Goal: Task Accomplishment & Management: Complete application form

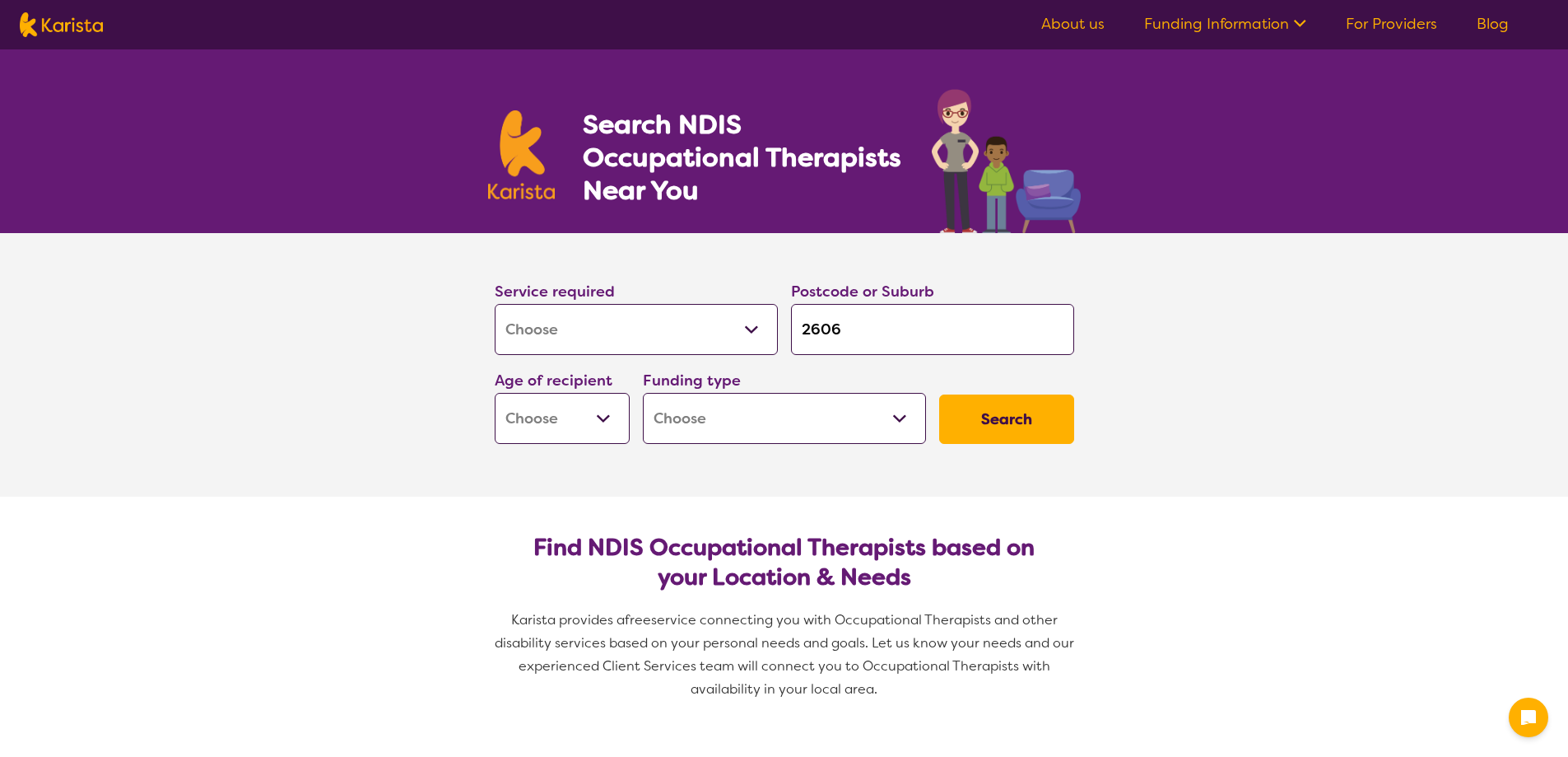
select select "[MEDICAL_DATA]"
click at [495, 304] on select "Allied Health Assistant Assessment ([MEDICAL_DATA] or [MEDICAL_DATA]) Behaviour…" at bounding box center [636, 329] width 283 height 51
click at [554, 423] on select "Early Childhood - 0 to 9 Child - 10 to 11 Adolescent - 12 to 17 Adult - 18 to 6…" at bounding box center [562, 418] width 135 height 51
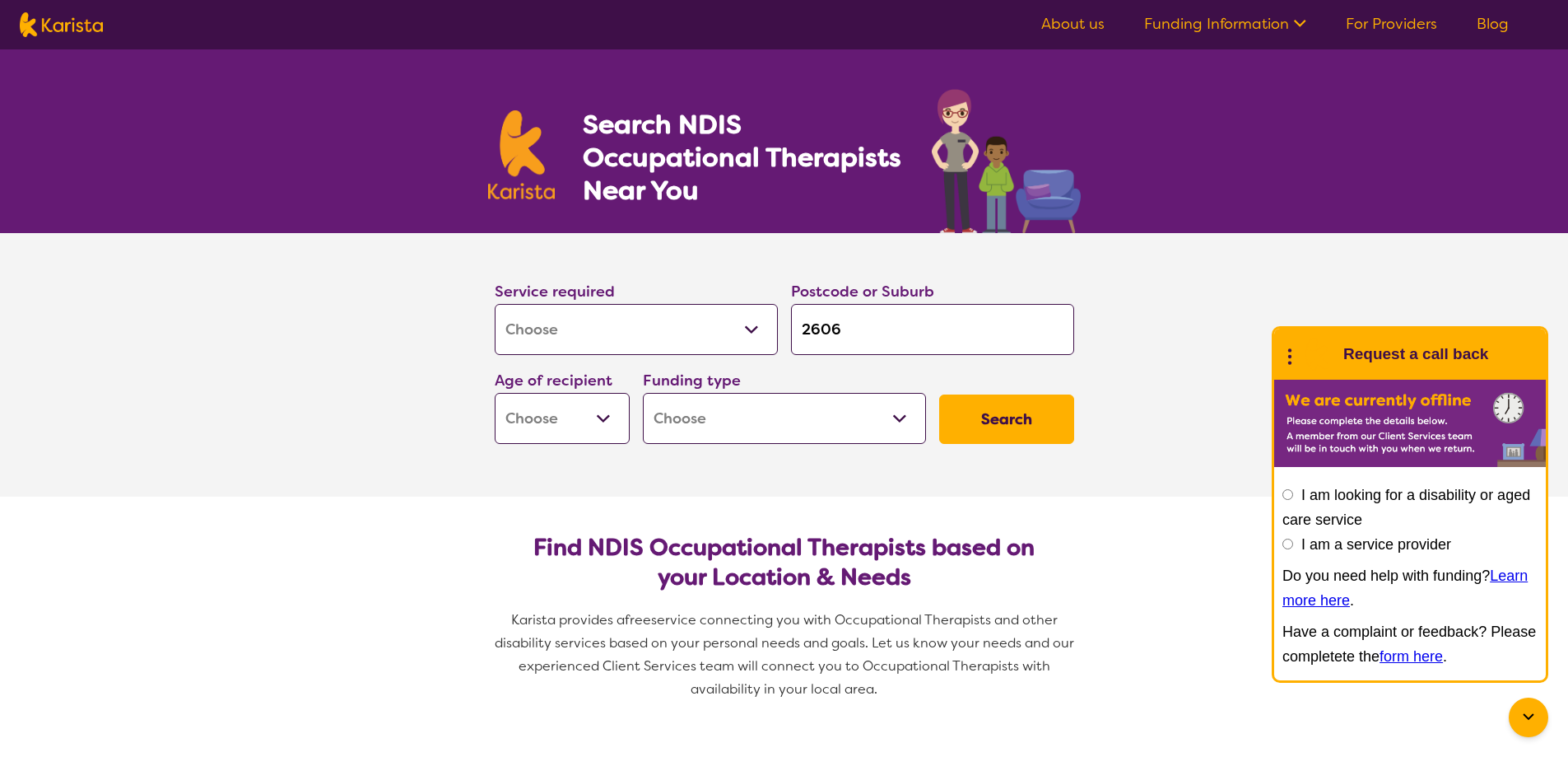
select select "EC"
click at [495, 393] on select "Early Childhood - 0 to 9 Child - 10 to 11 Adolescent - 12 to 17 Adult - 18 to 6…" at bounding box center [562, 418] width 135 height 51
select select "EC"
click at [674, 423] on select "Home Care Package (HCP) National Disability Insurance Scheme (NDIS) I don't know" at bounding box center [784, 418] width 283 height 51
select select "NDIS"
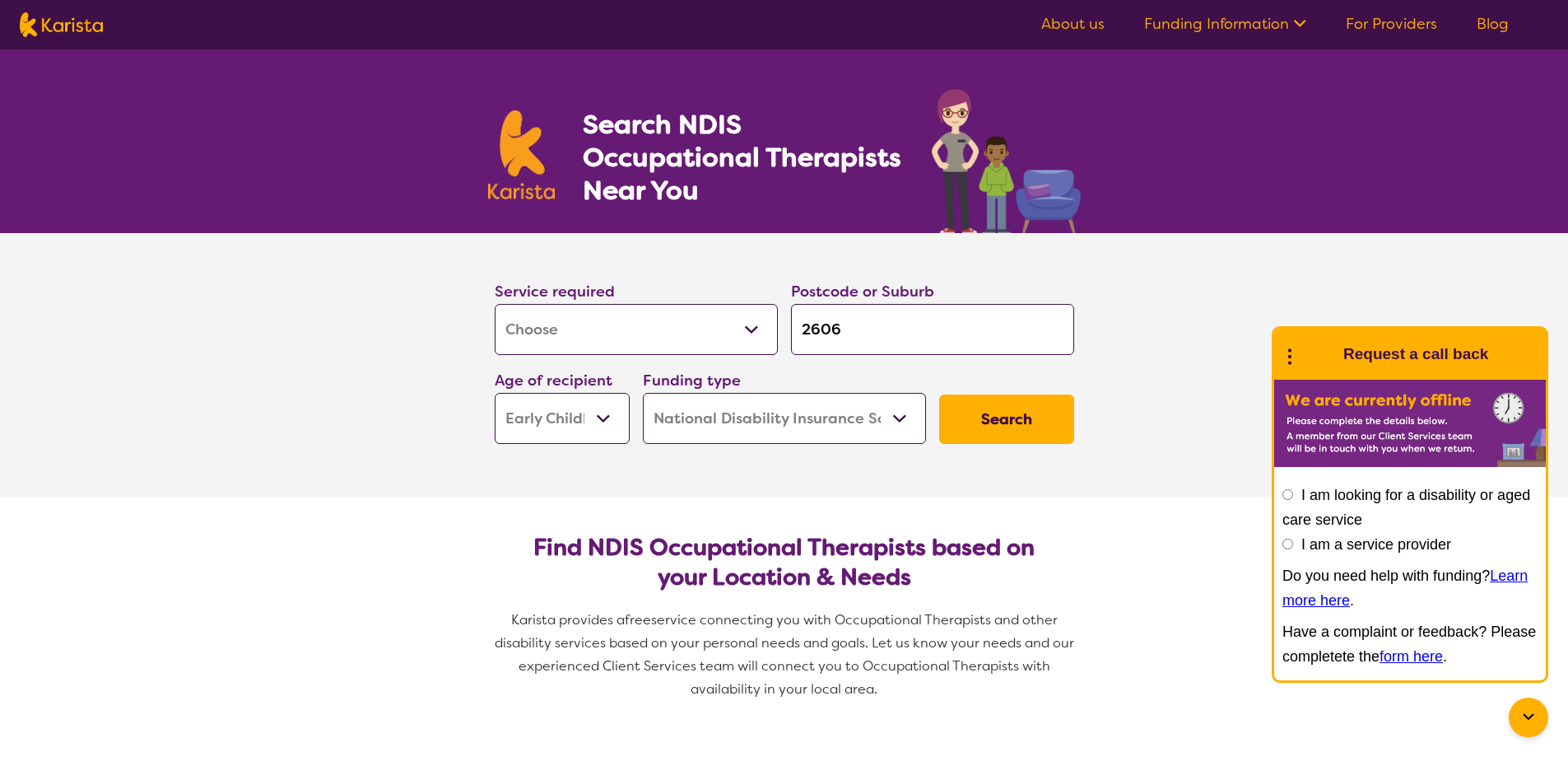
click at [643, 393] on select "Home Care Package (HCP) National Disability Insurance Scheme (NDIS) I don't know" at bounding box center [784, 418] width 283 height 51
select select "NDIS"
click at [983, 433] on button "Search" at bounding box center [1006, 419] width 135 height 50
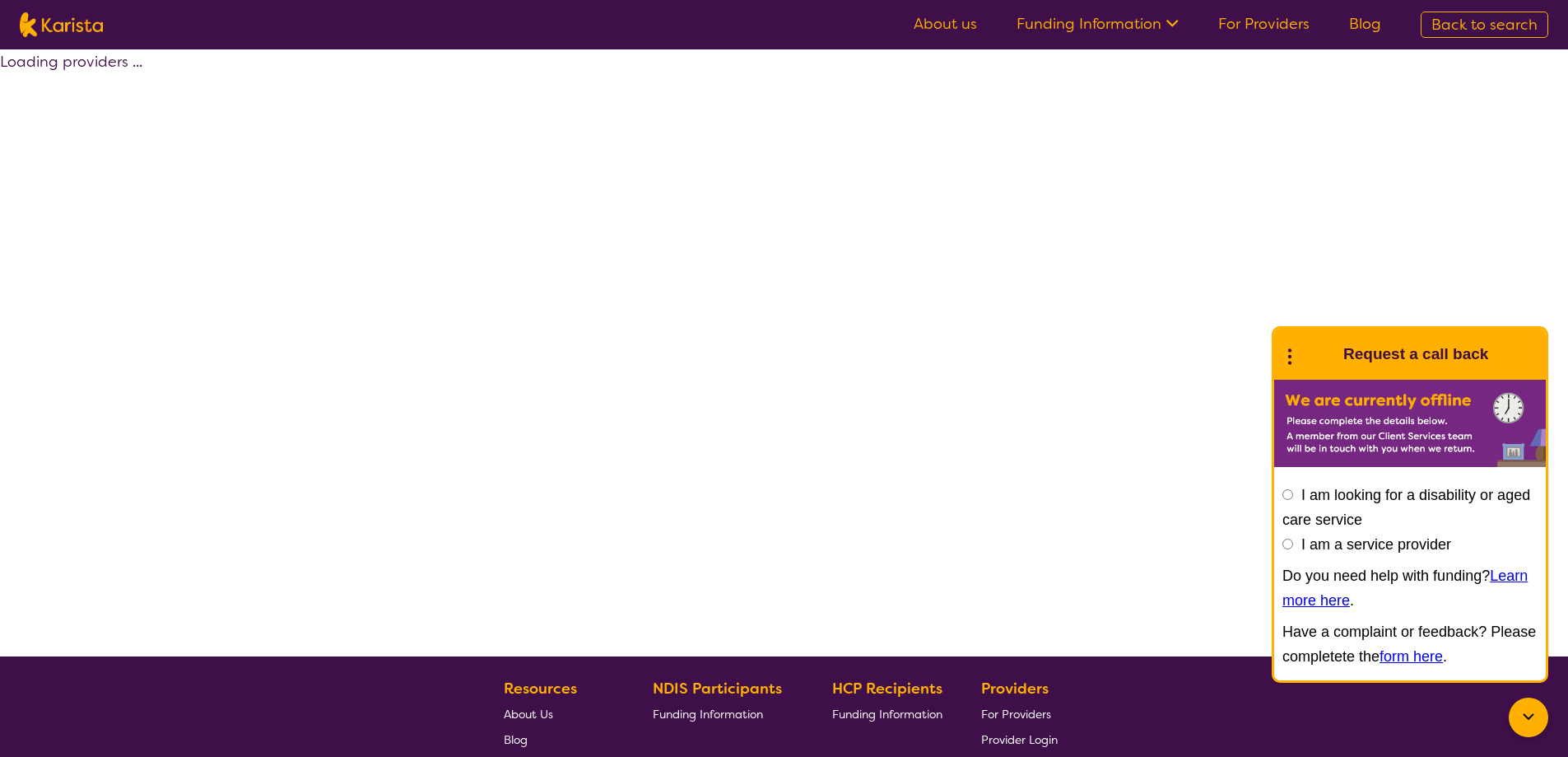
select select "by_score"
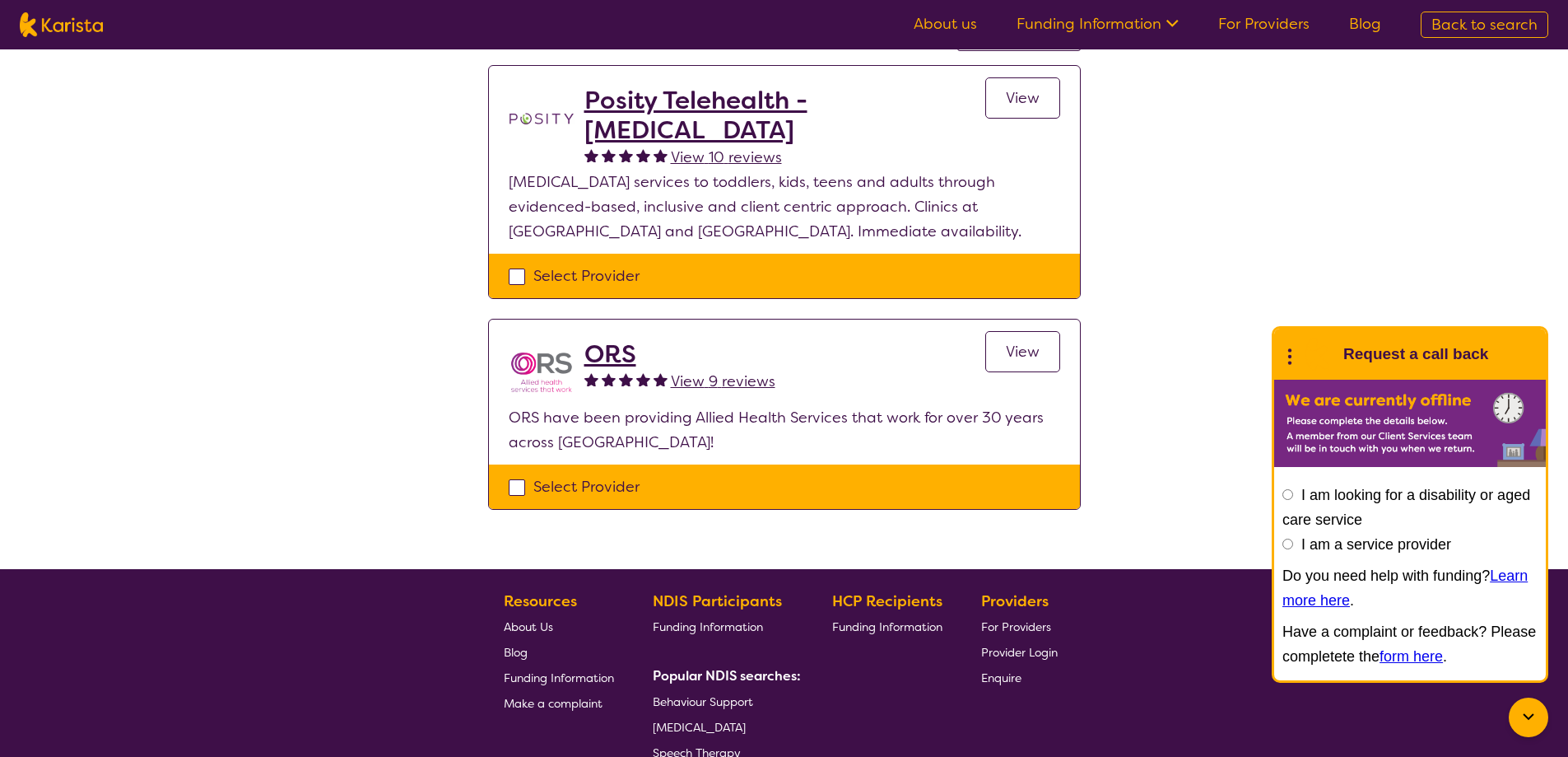
scroll to position [83, 0]
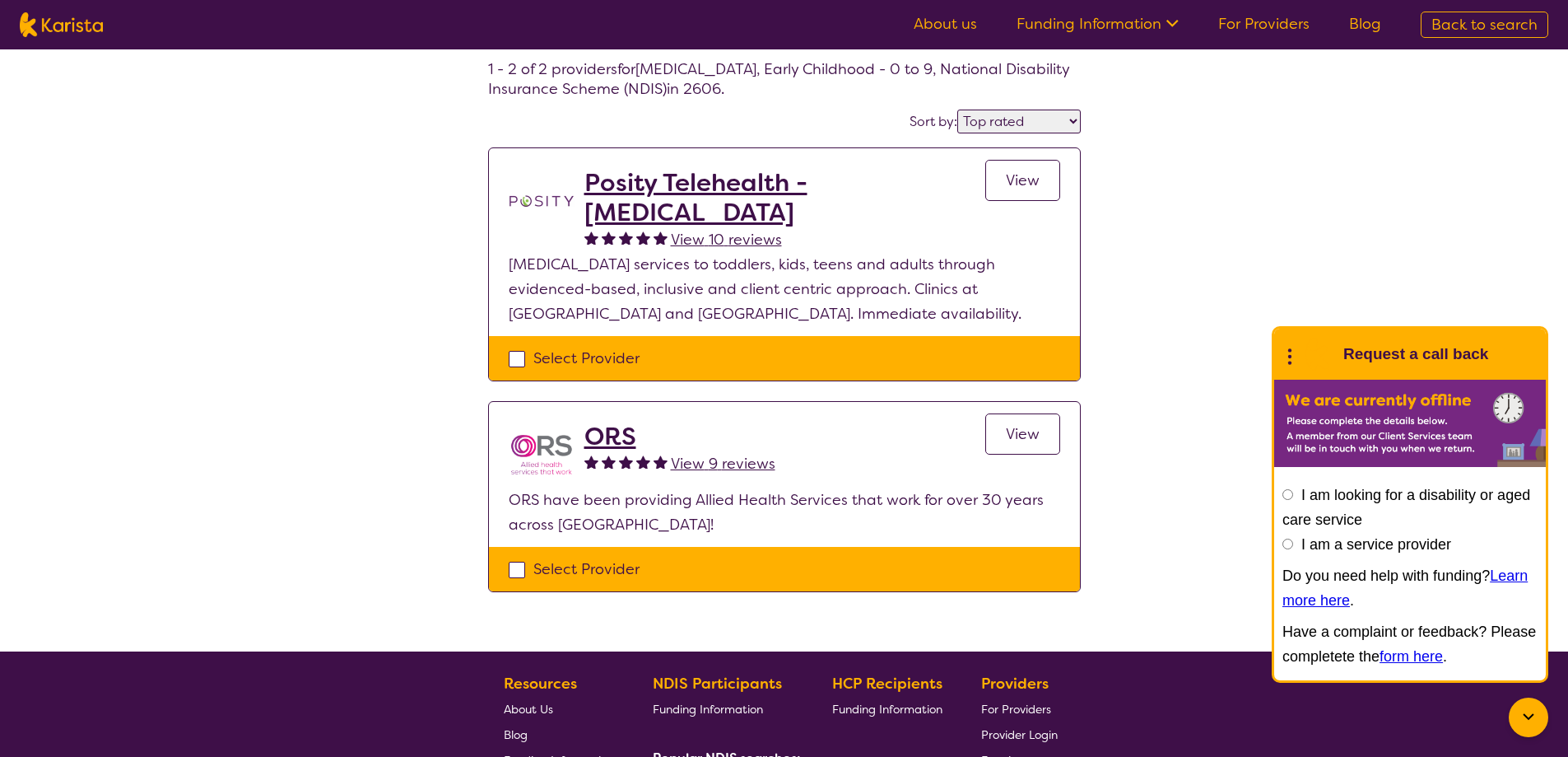
click at [850, 184] on h2 "Posity Telehealth - [MEDICAL_DATA]" at bounding box center [785, 197] width 401 height 59
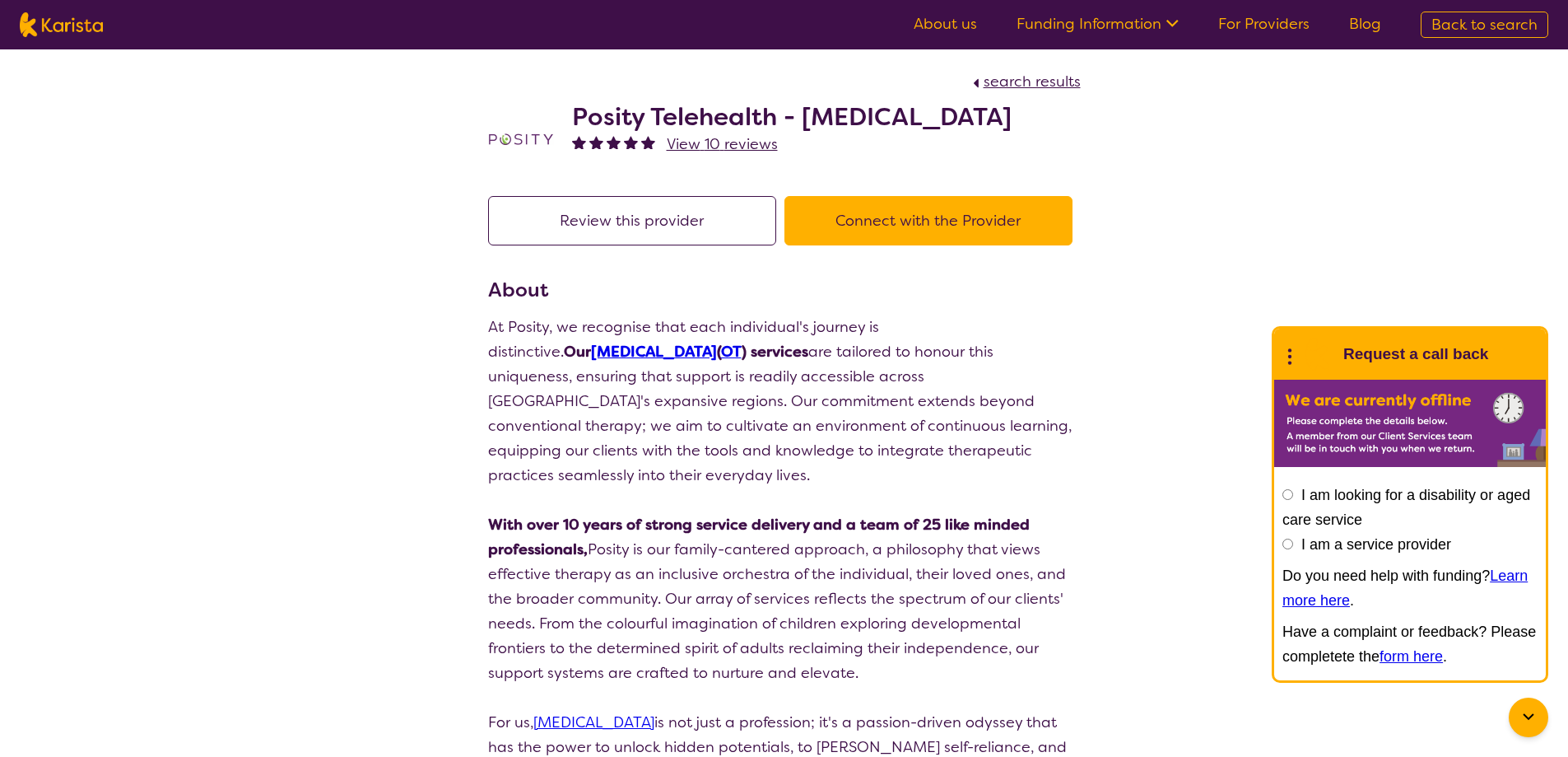
click at [934, 229] on button "Connect with the Provider" at bounding box center [928, 220] width 288 height 50
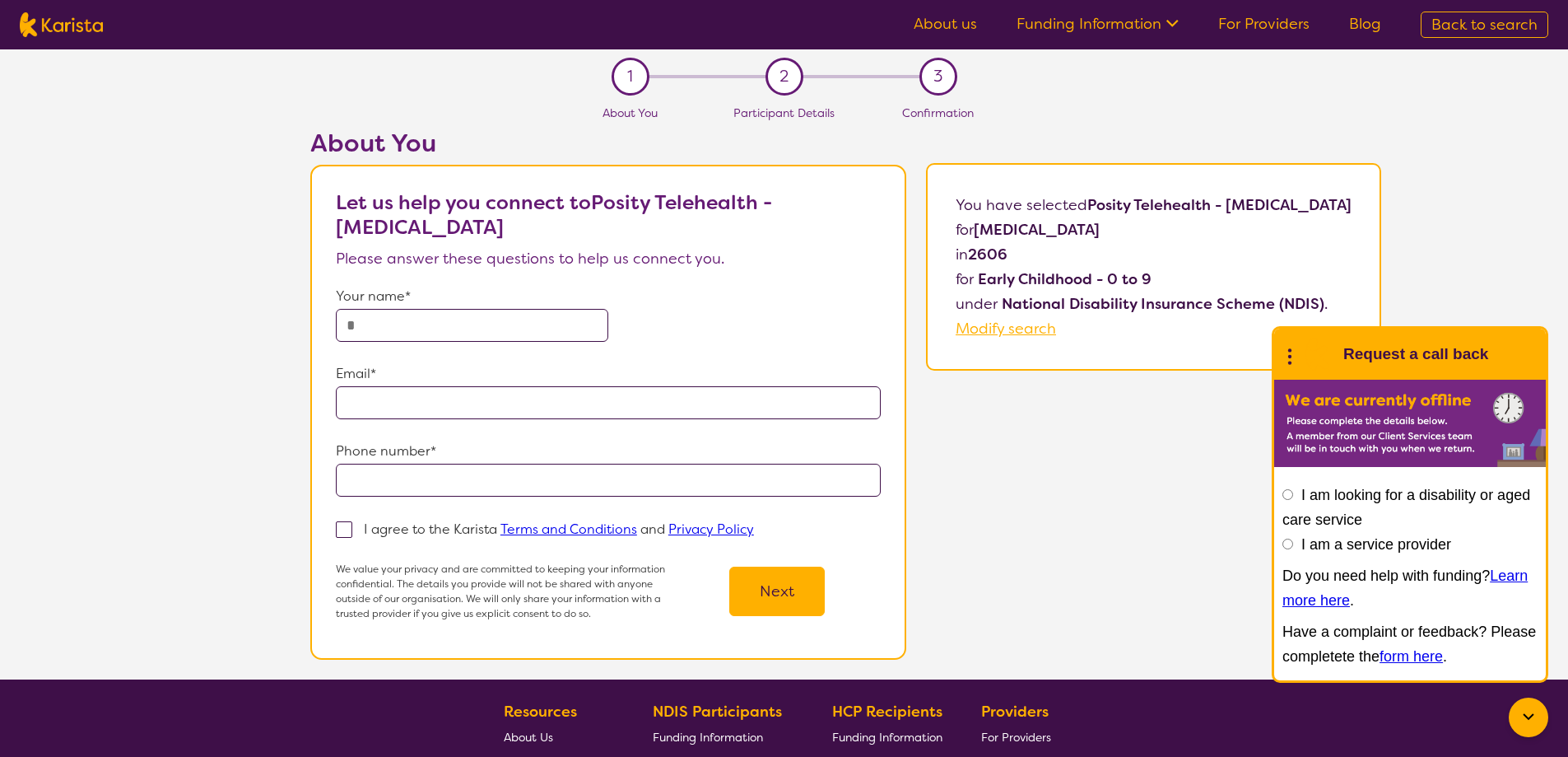
click at [459, 328] on input "text" at bounding box center [472, 325] width 273 height 33
type input "**********"
click at [366, 527] on p "I agree to the Karista Terms and Conditions and Privacy Policy" at bounding box center [559, 529] width 391 height 18
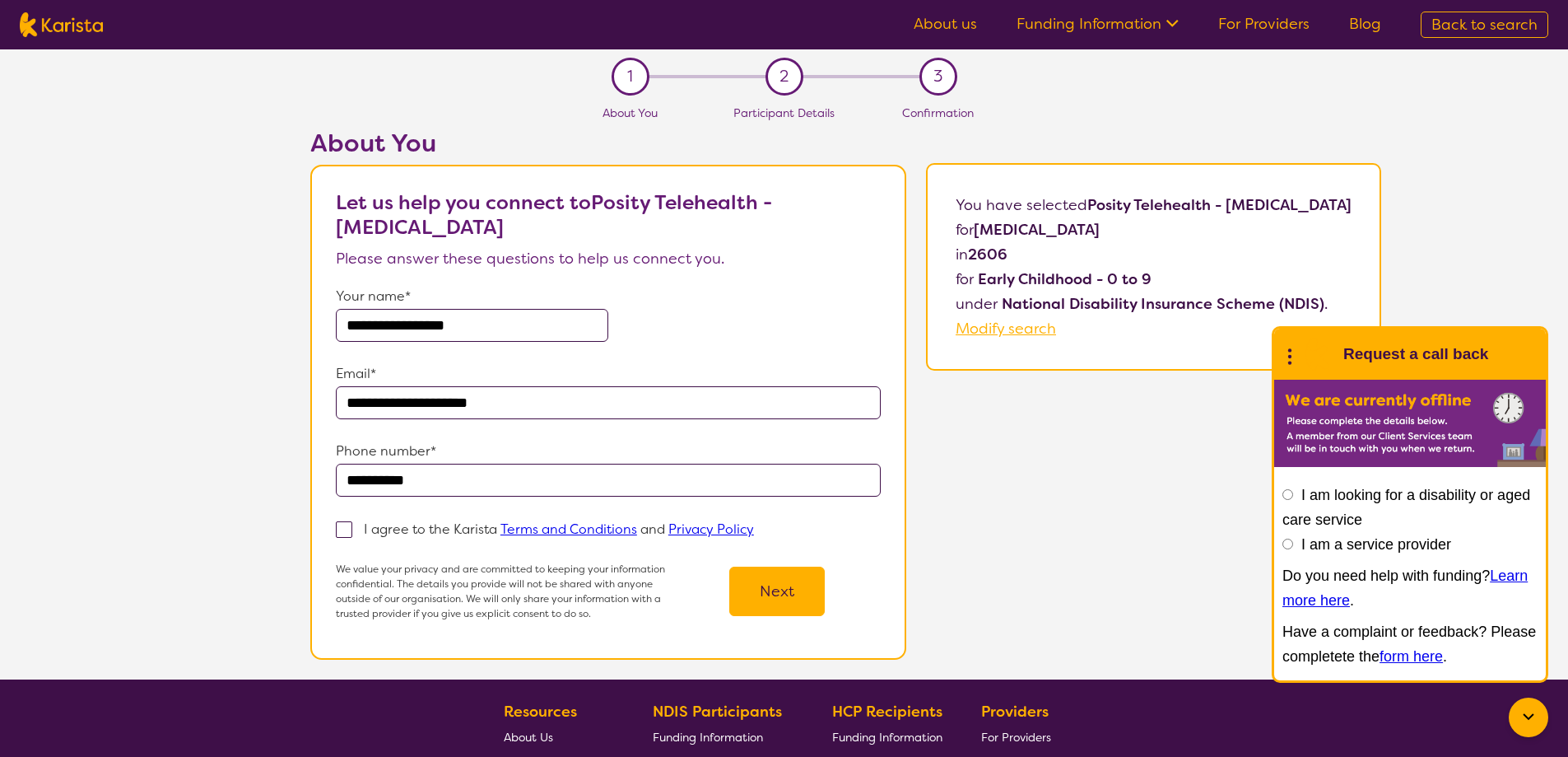
click at [754, 527] on input "I agree to the Karista Terms and Conditions and Privacy Policy" at bounding box center [759, 528] width 11 height 11
checkbox input "true"
click at [759, 597] on button "Next" at bounding box center [777, 590] width 95 height 50
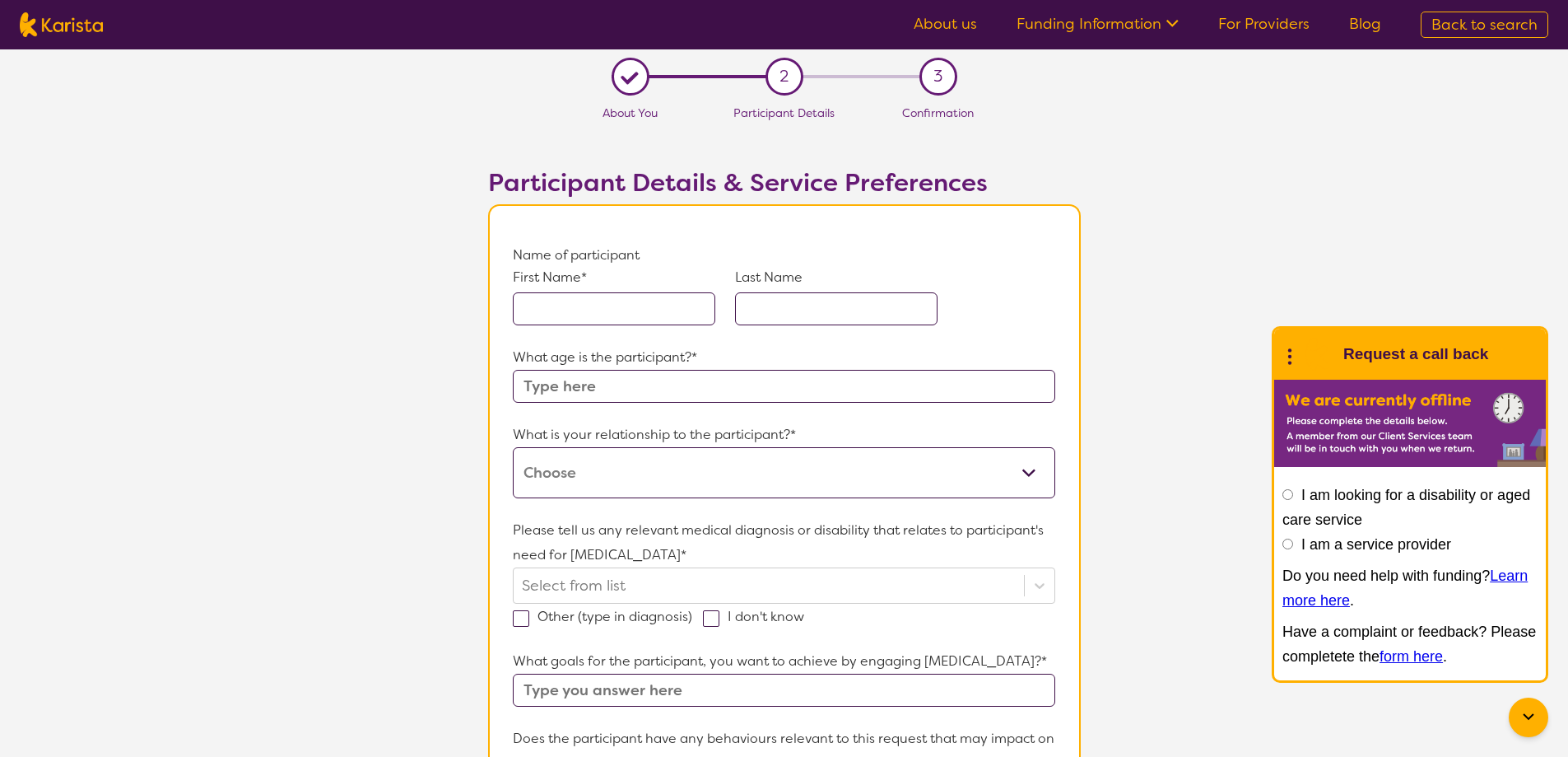
click at [576, 315] on input "text" at bounding box center [614, 309] width 203 height 33
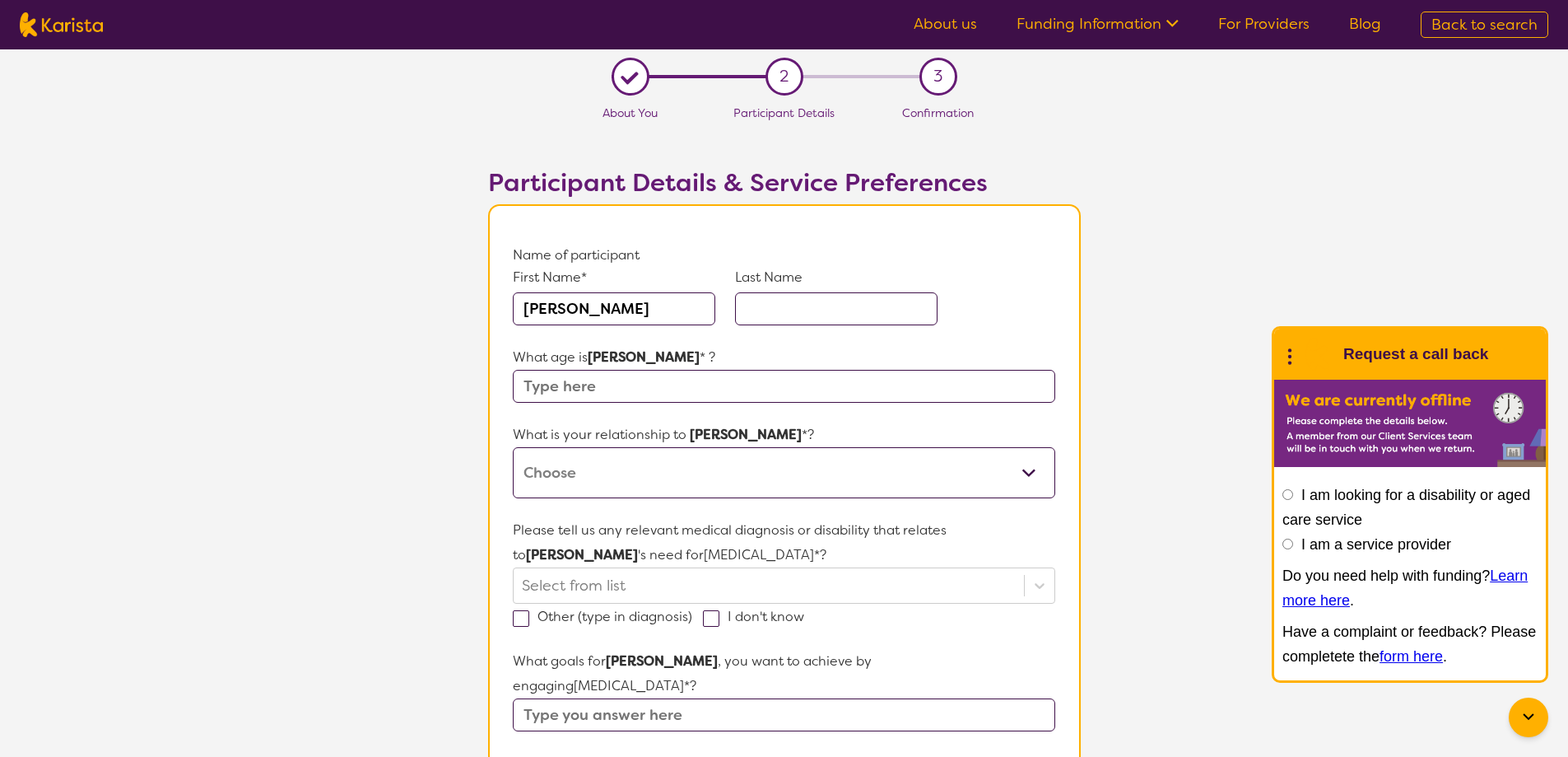
type input "[PERSON_NAME]"
type input "6"
select select "I am their parent"
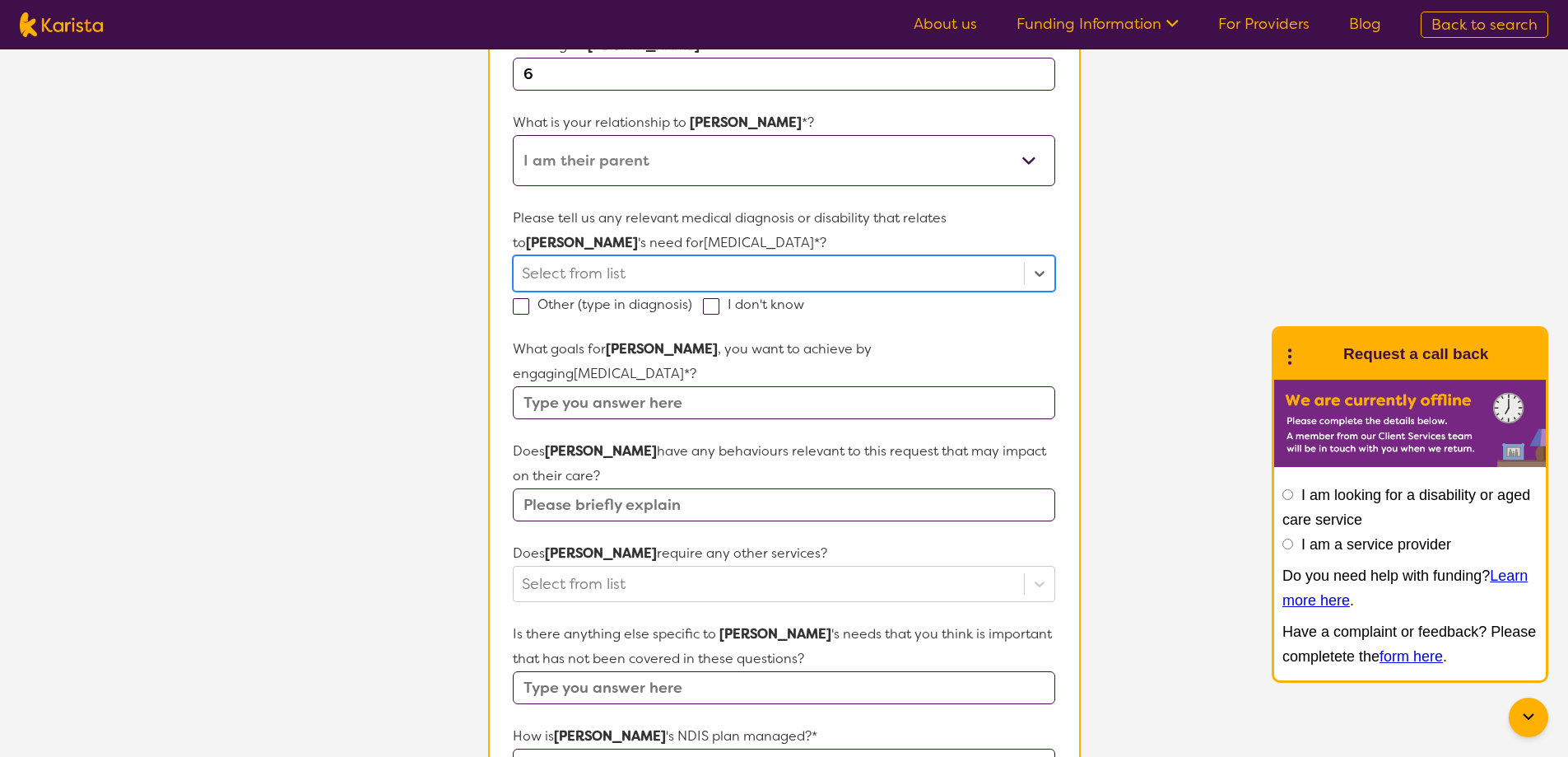
scroll to position [329, 0]
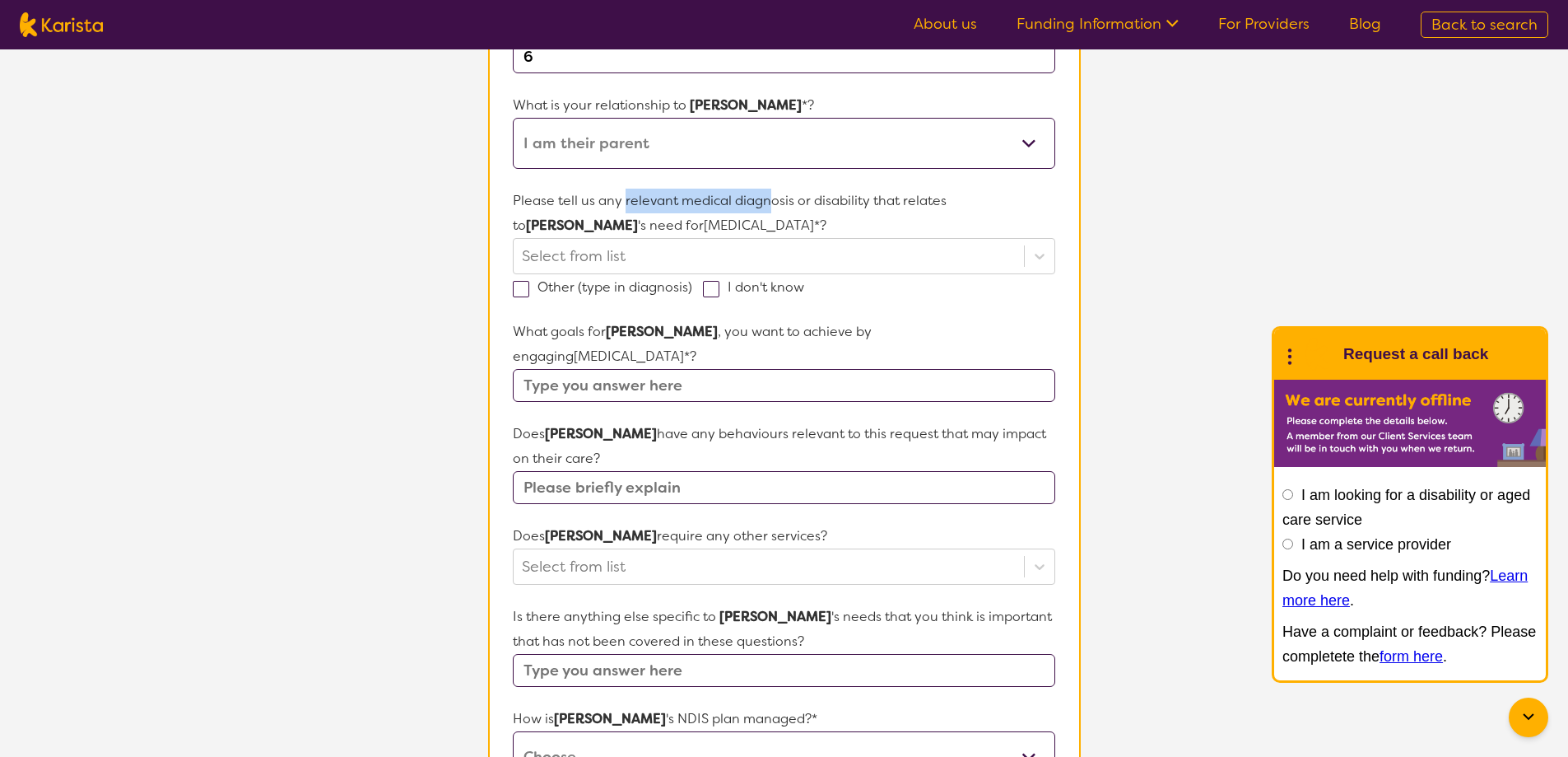
drag, startPoint x: 623, startPoint y: 204, endPoint x: 766, endPoint y: 205, distance: 143.0
click at [766, 205] on p "Please tell us any relevant medical diagnosis or disability that relates to [PE…" at bounding box center [783, 213] width 541 height 50
click at [529, 253] on div at bounding box center [768, 255] width 493 height 28
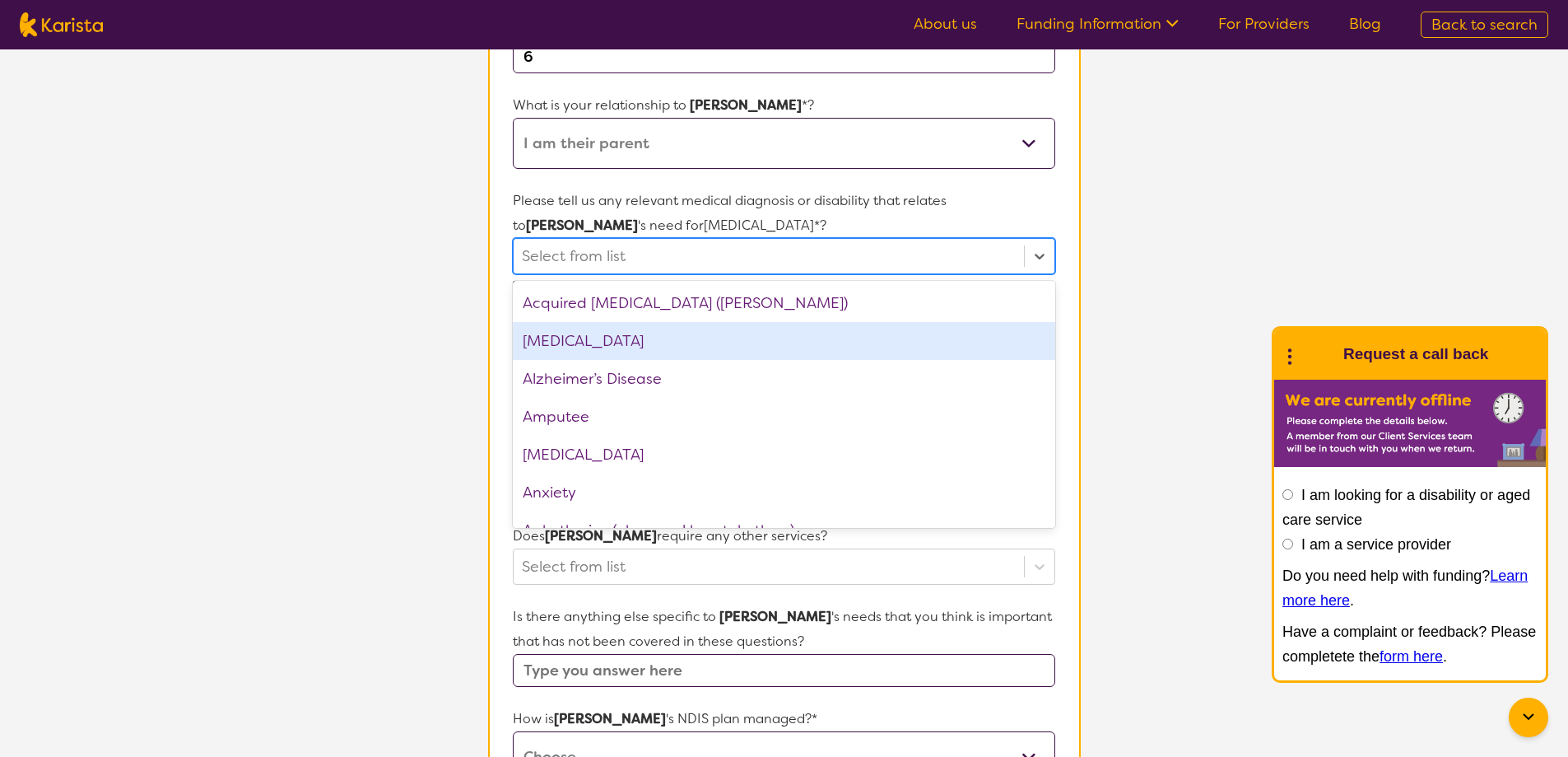
click at [554, 343] on div "[MEDICAL_DATA]" at bounding box center [783, 340] width 541 height 38
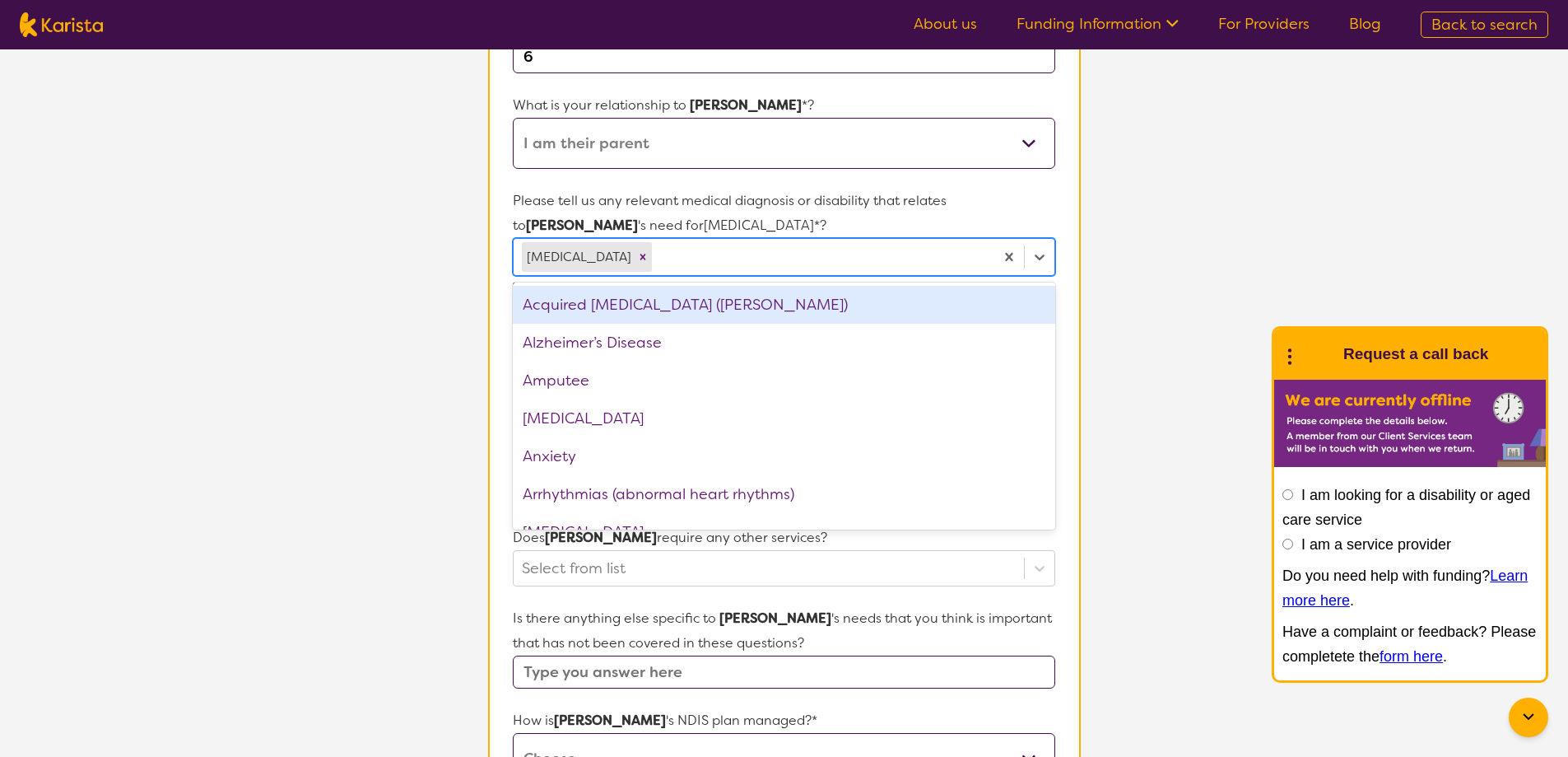
click at [441, 284] on section "L About You 2 Participant Details 3 Confirmation Participant Details & Service …" at bounding box center [784, 459] width 1568 height 1478
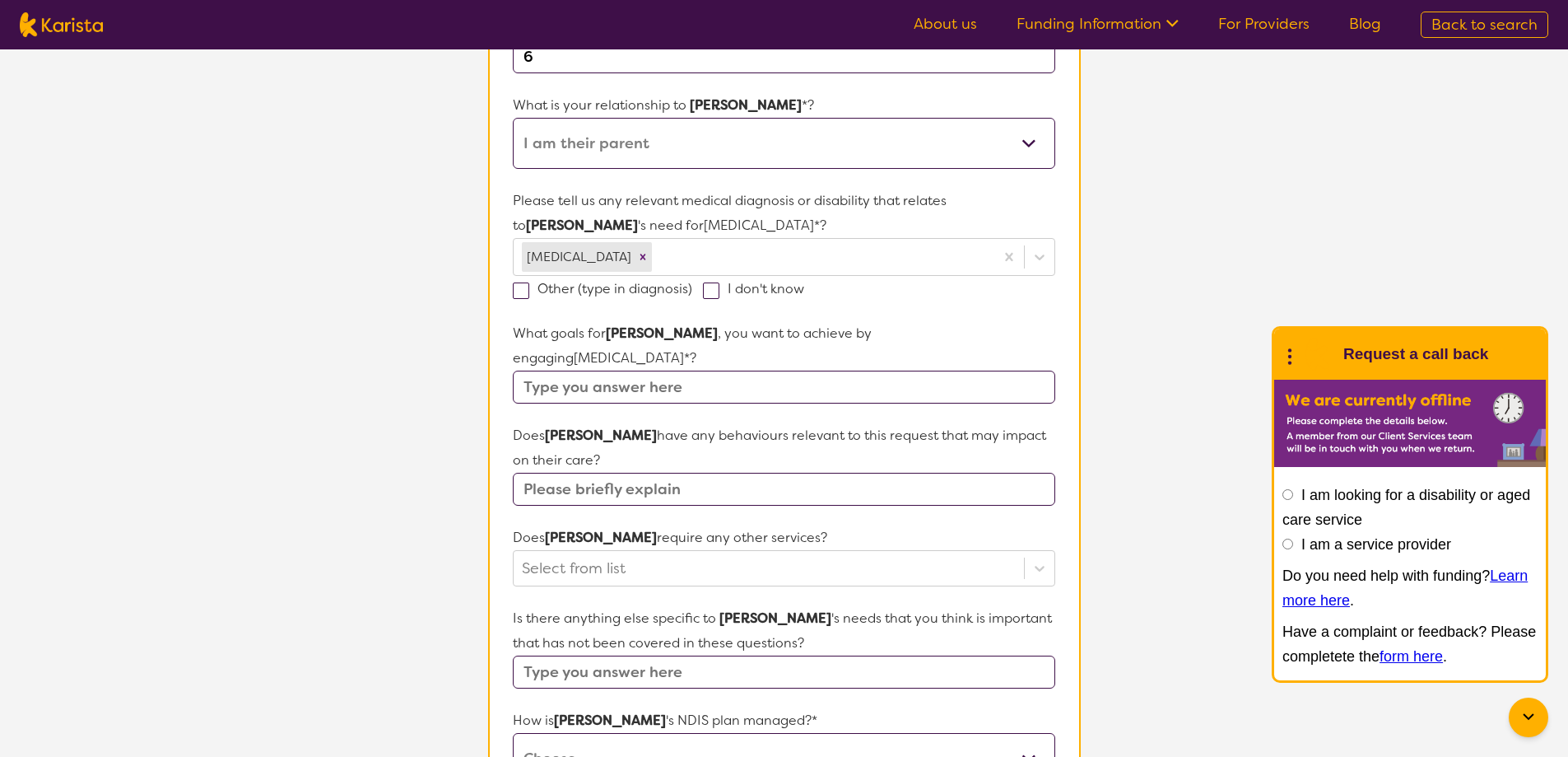
click at [619, 370] on input "text" at bounding box center [783, 387] width 541 height 33
click at [916, 370] on input "emotional regulation, helping anxiety and social awkardness" at bounding box center [783, 387] width 541 height 33
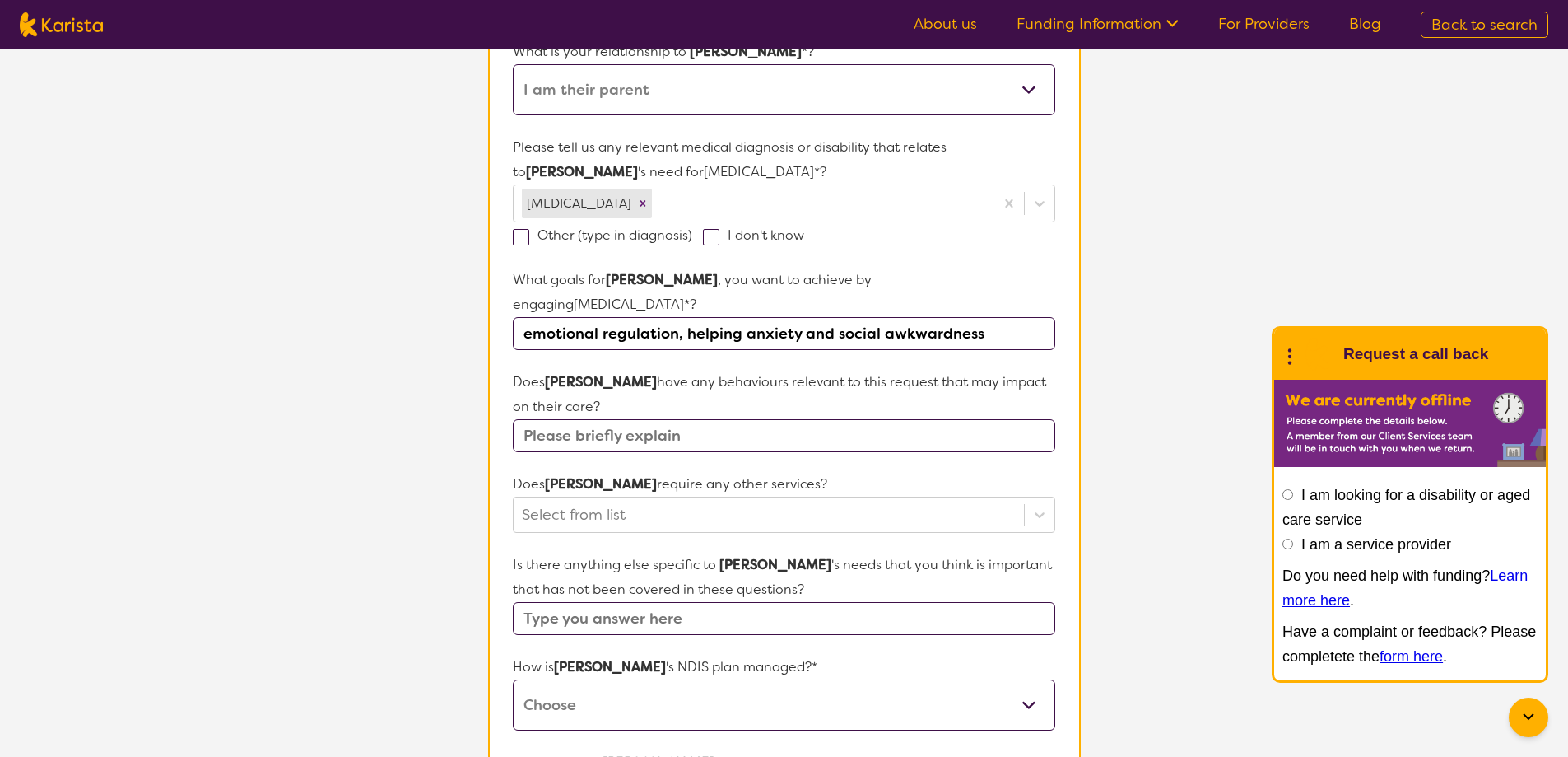
scroll to position [412, 0]
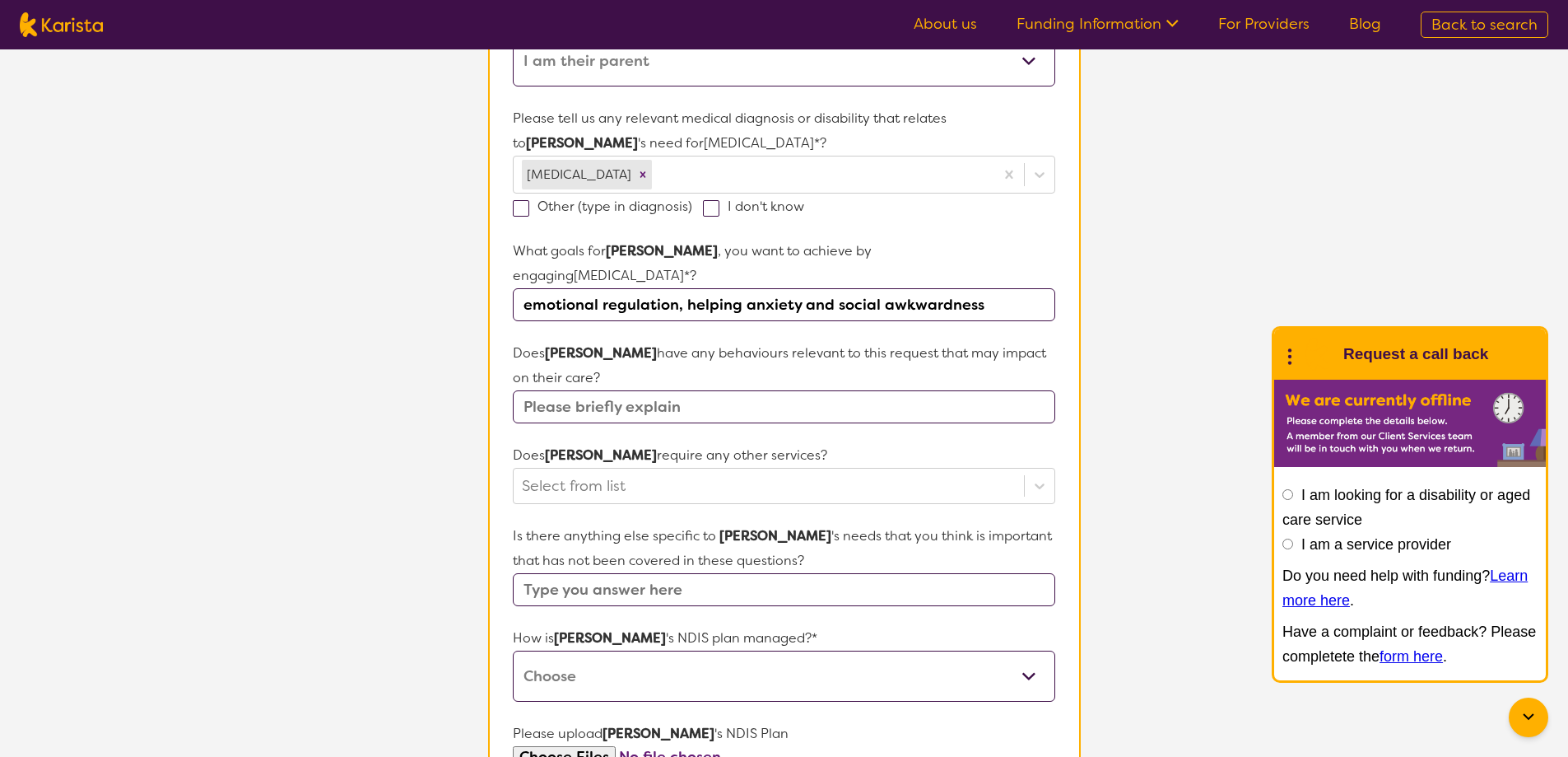
type input "emotional regulation, helping anxiety and social awkwardness"
click at [630, 391] on input "text" at bounding box center [783, 407] width 541 height 33
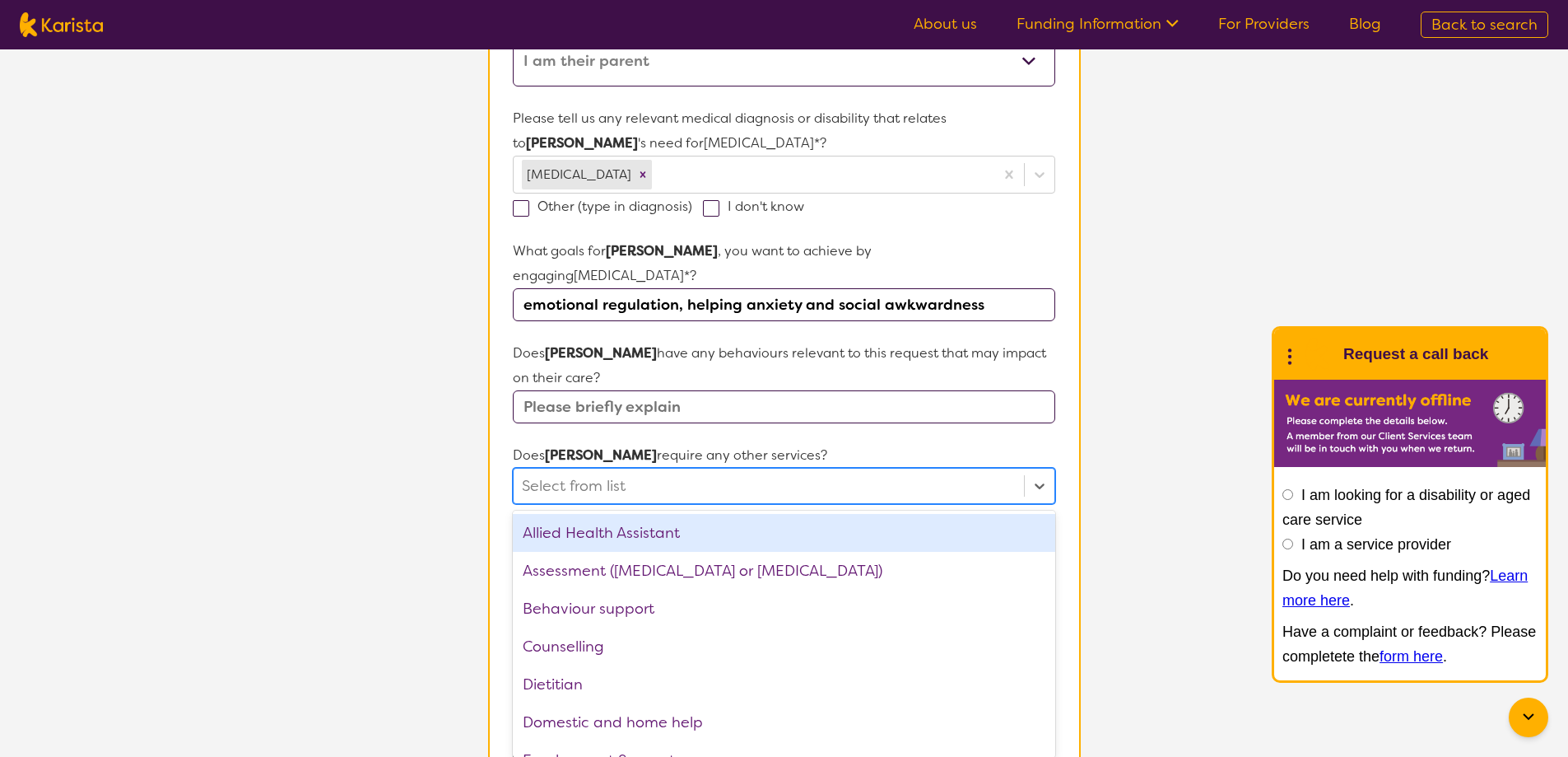
click at [597, 472] on div at bounding box center [768, 485] width 493 height 28
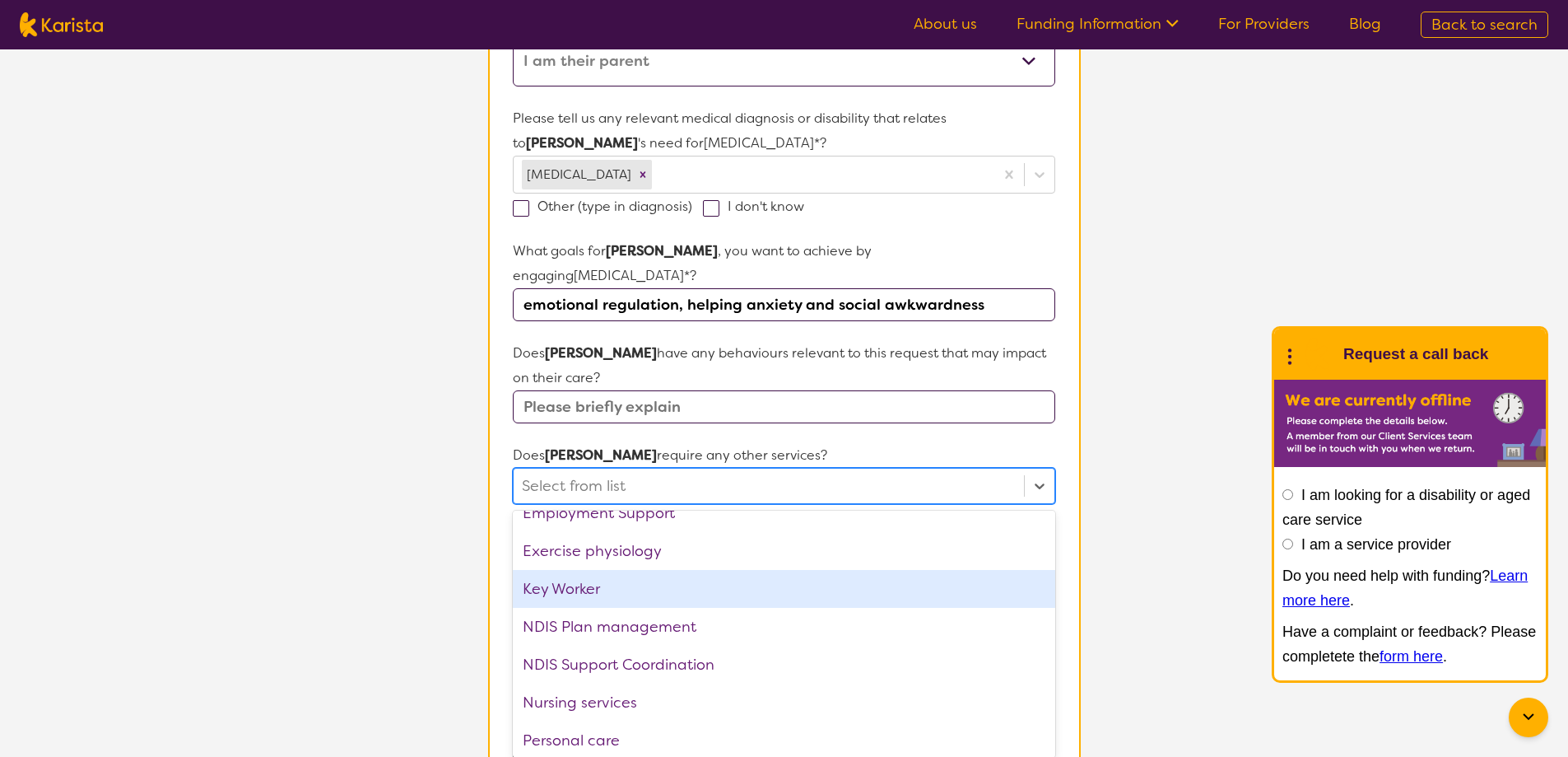
scroll to position [329, 0]
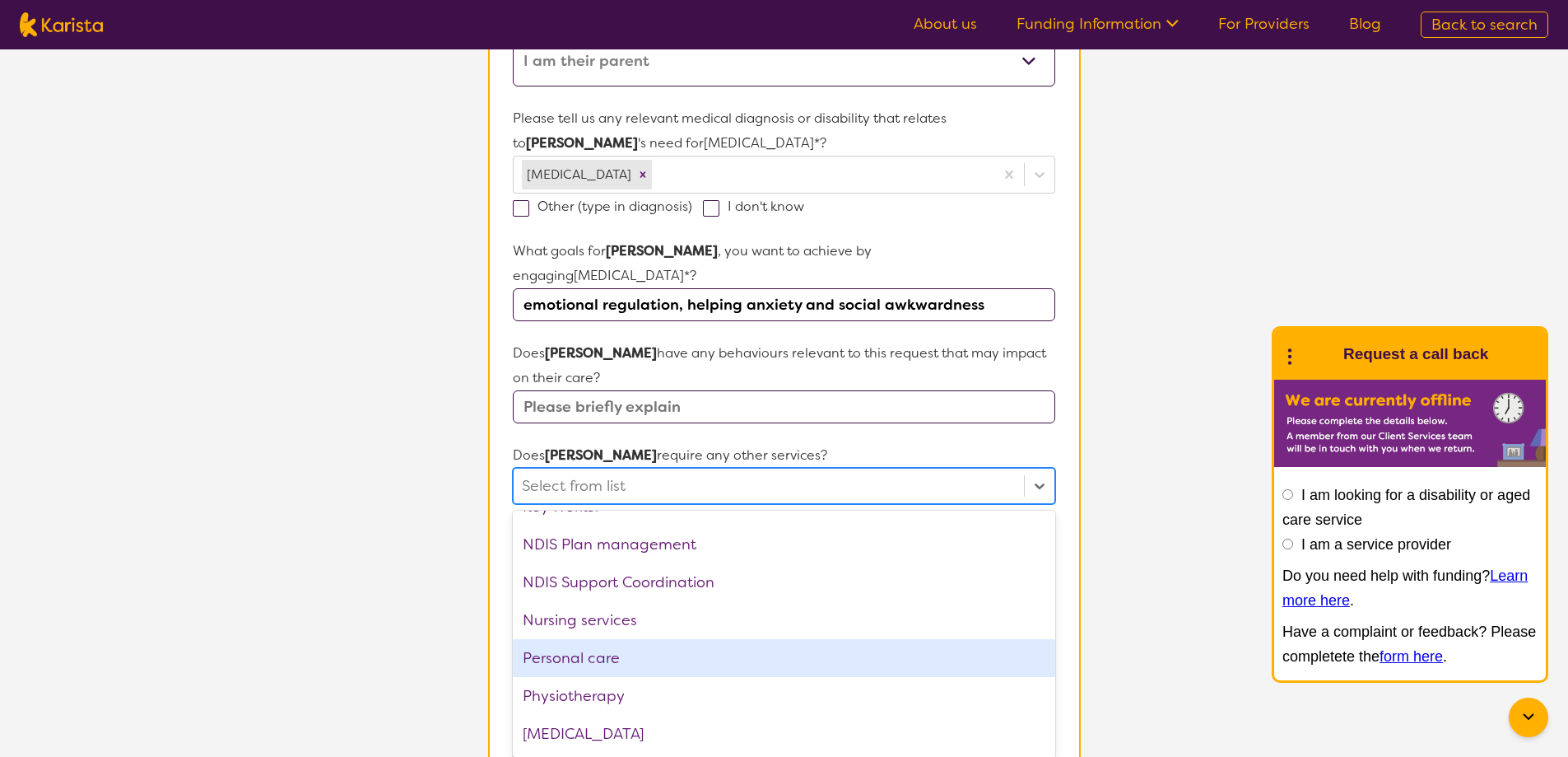
click at [581, 639] on div "Personal care" at bounding box center [783, 658] width 541 height 38
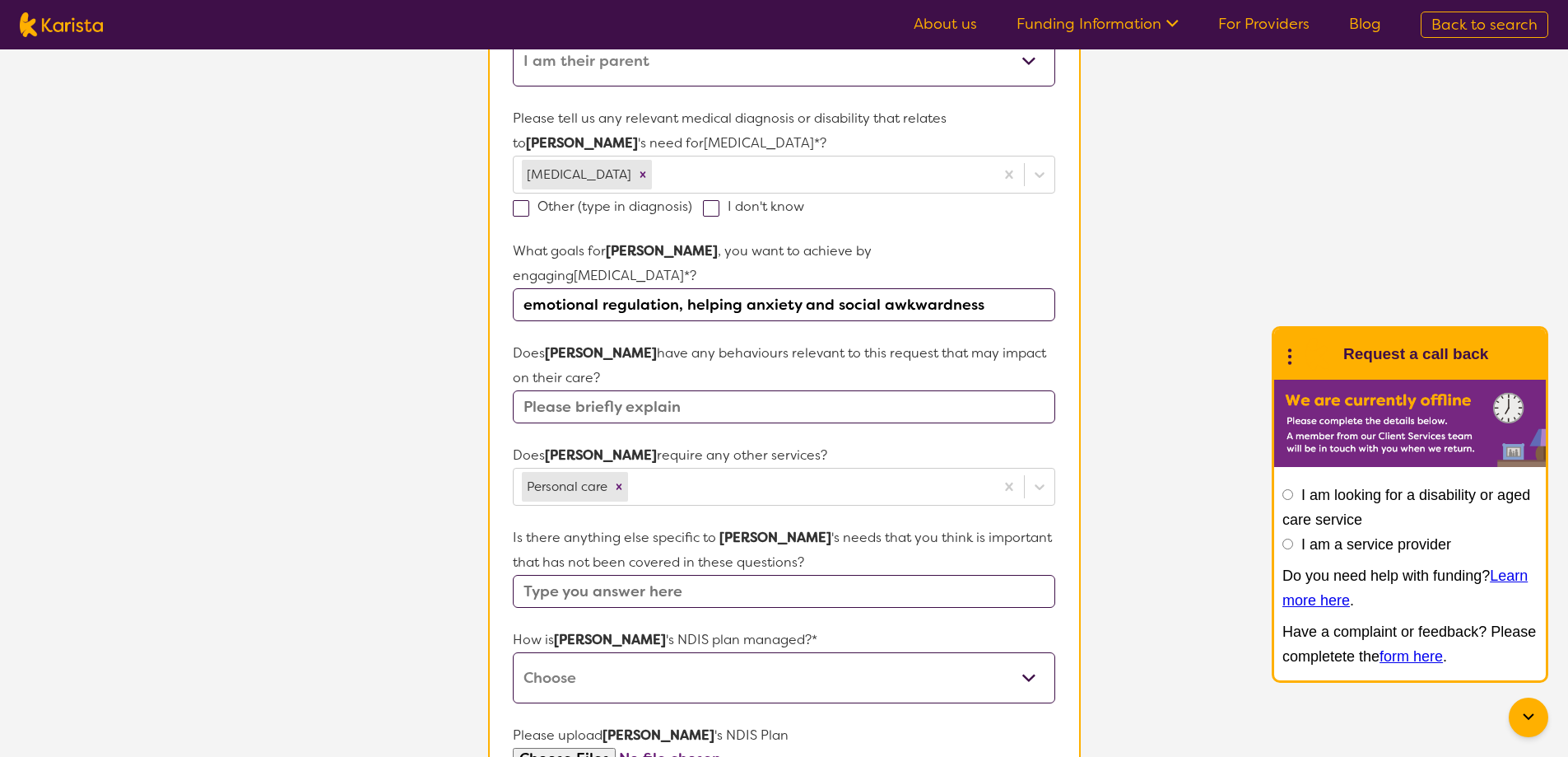
click at [450, 497] on section "L About You 2 Participant Details 3 Confirmation Participant Details & Service …" at bounding box center [784, 377] width 1568 height 1480
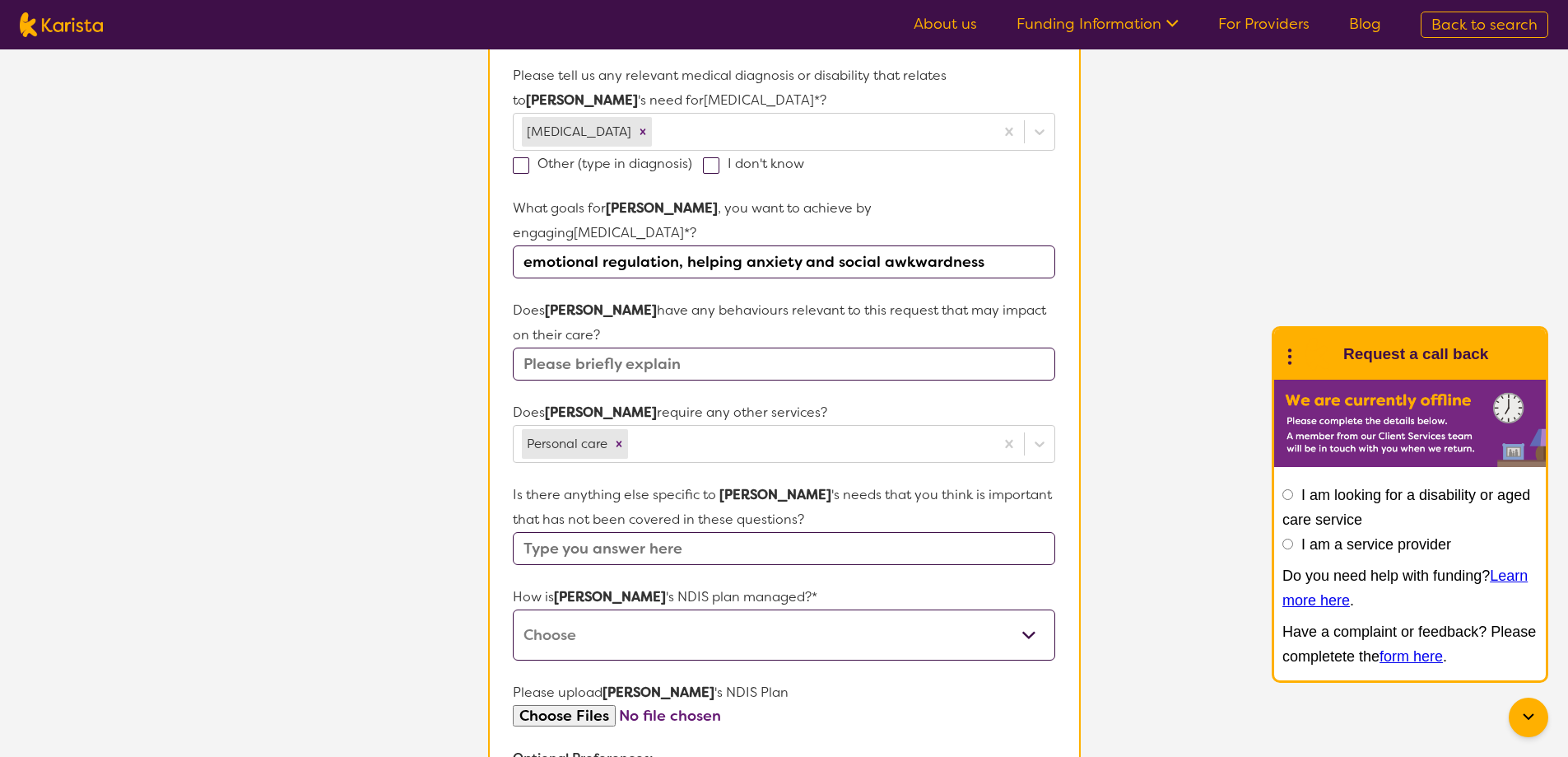
scroll to position [494, 0]
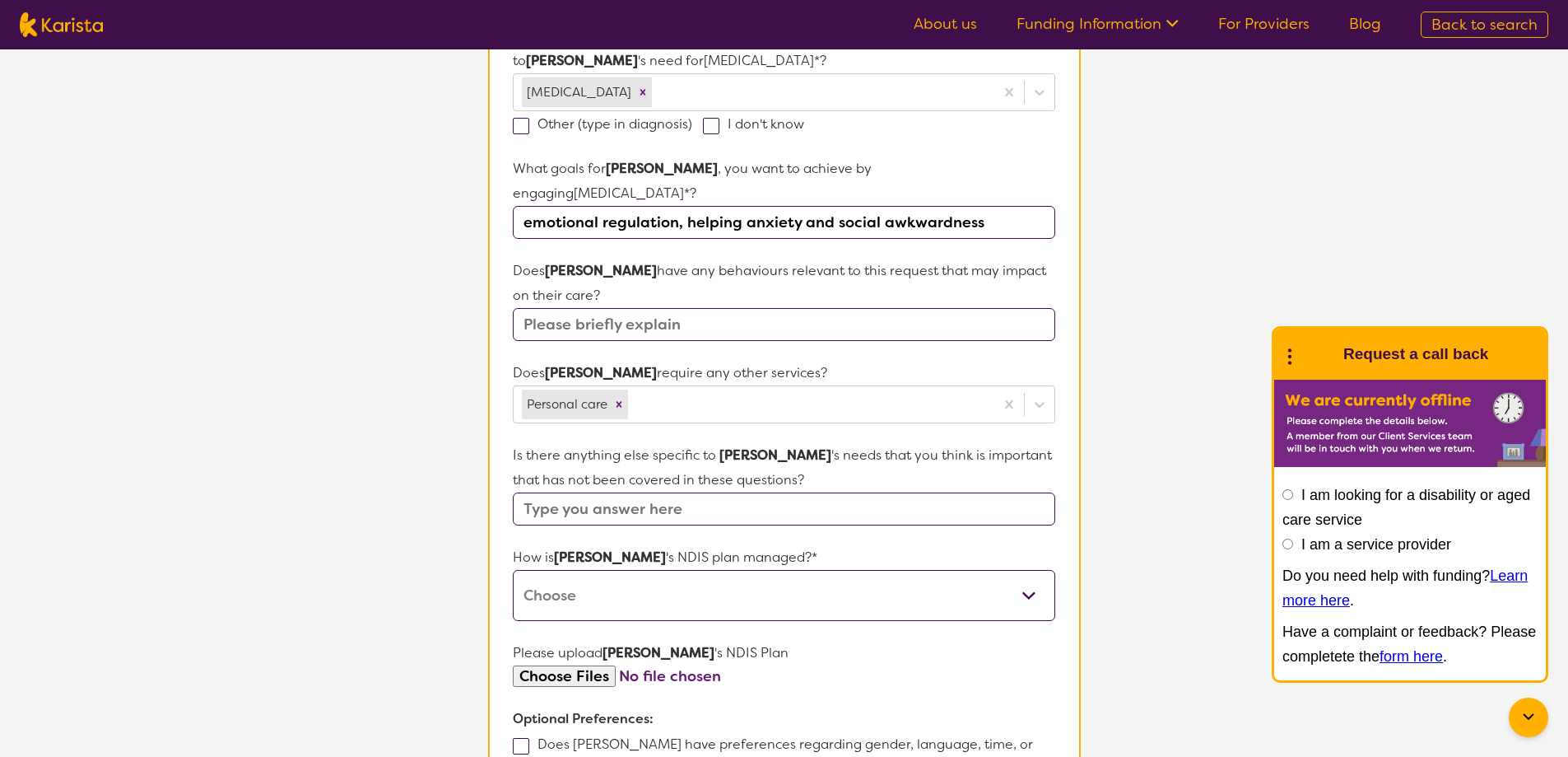
click at [592, 492] on input "text" at bounding box center [783, 509] width 541 height 33
click at [624, 570] on select "Self-managed NDIS plan Managed by a registered plan management provider (not th…" at bounding box center [783, 595] width 541 height 51
select select "Plan Managed"
click at [512, 570] on select "Self-managed NDIS plan Managed by a registered plan management provider (not th…" at bounding box center [783, 595] width 541 height 51
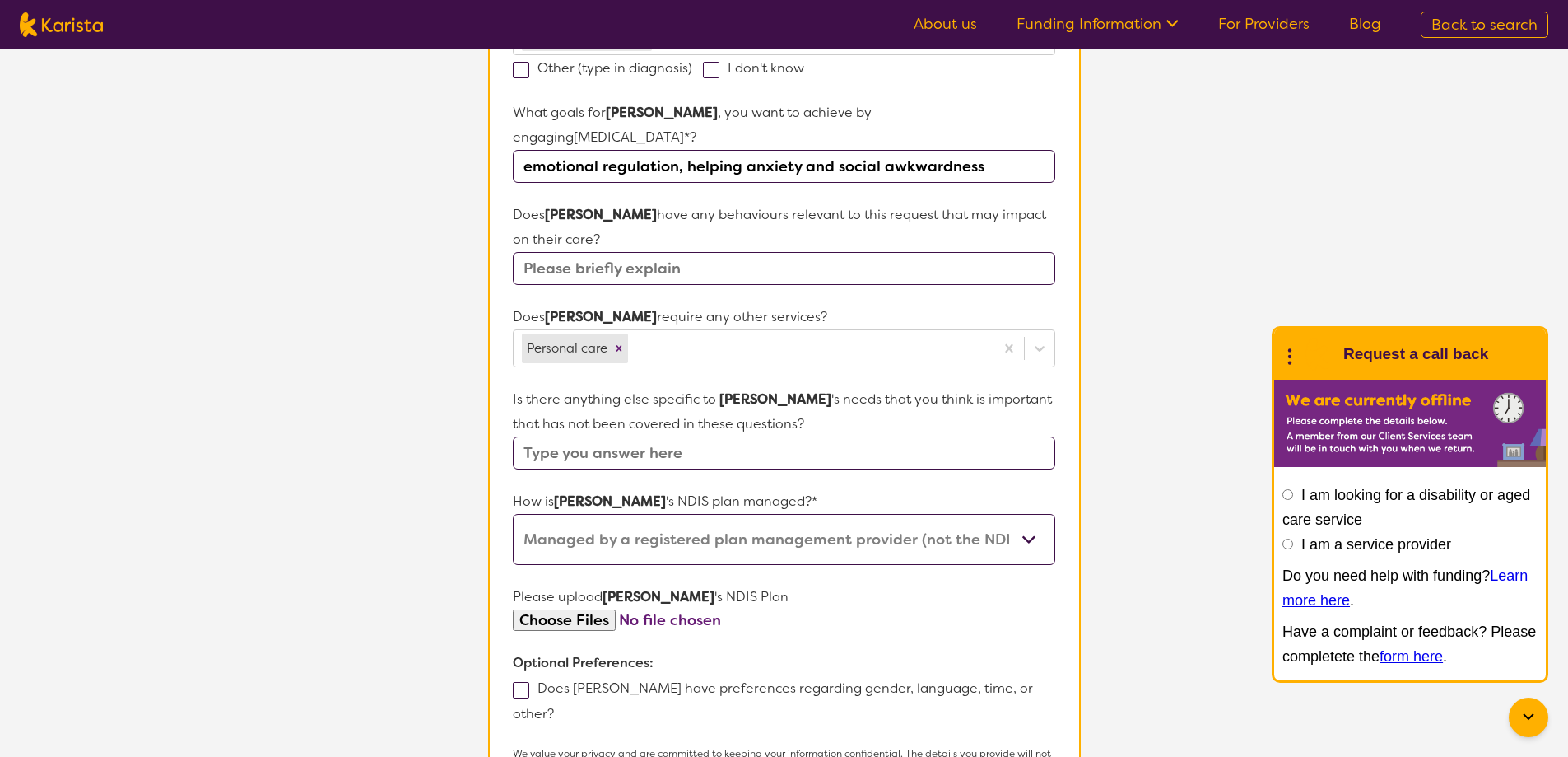
scroll to position [577, 0]
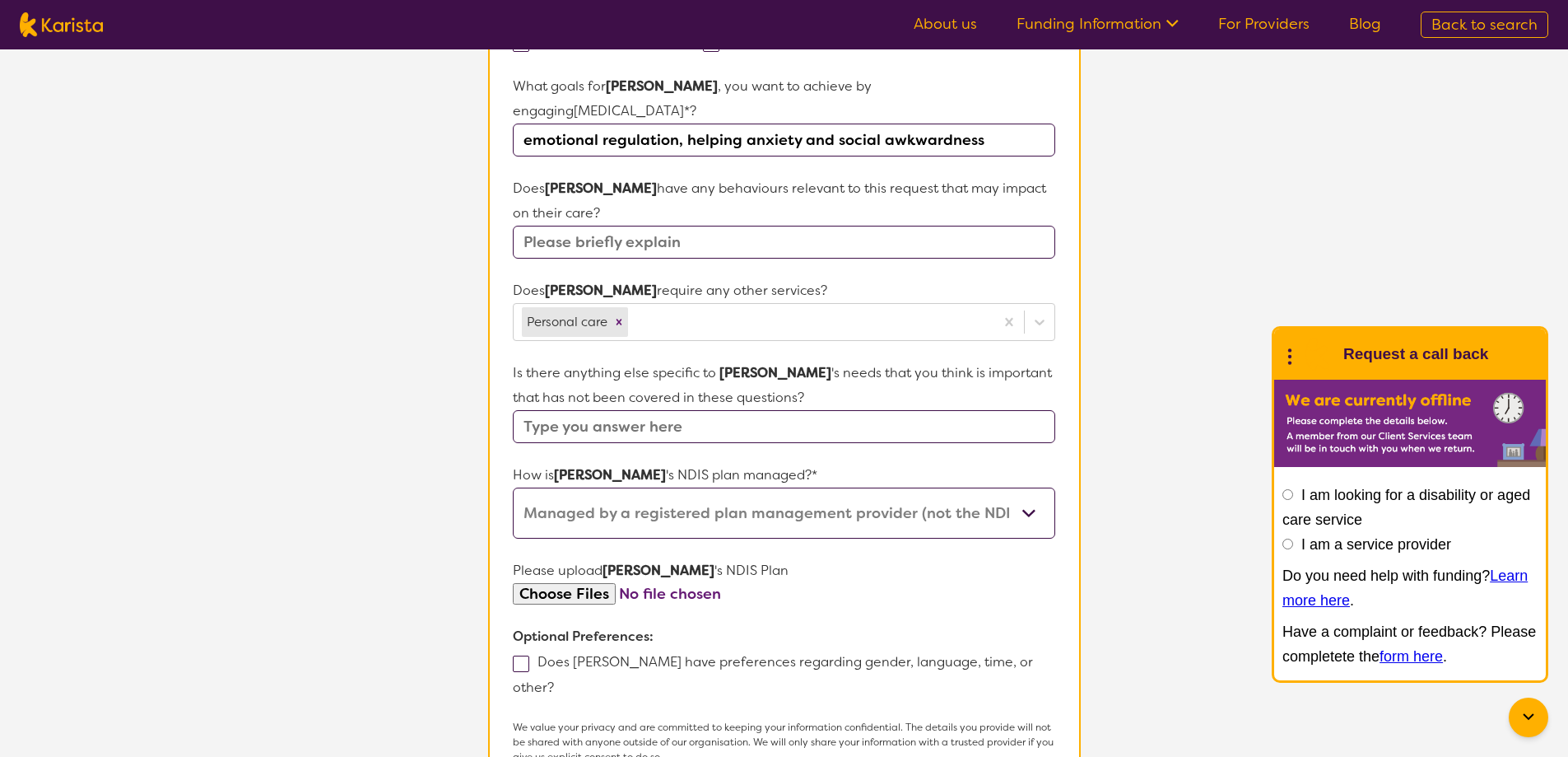
click at [529, 656] on span at bounding box center [520, 663] width 17 height 17
click at [554, 681] on input "Does [PERSON_NAME] have preferences regarding gender, language, time, or other?" at bounding box center [559, 686] width 11 height 11
checkbox input "true"
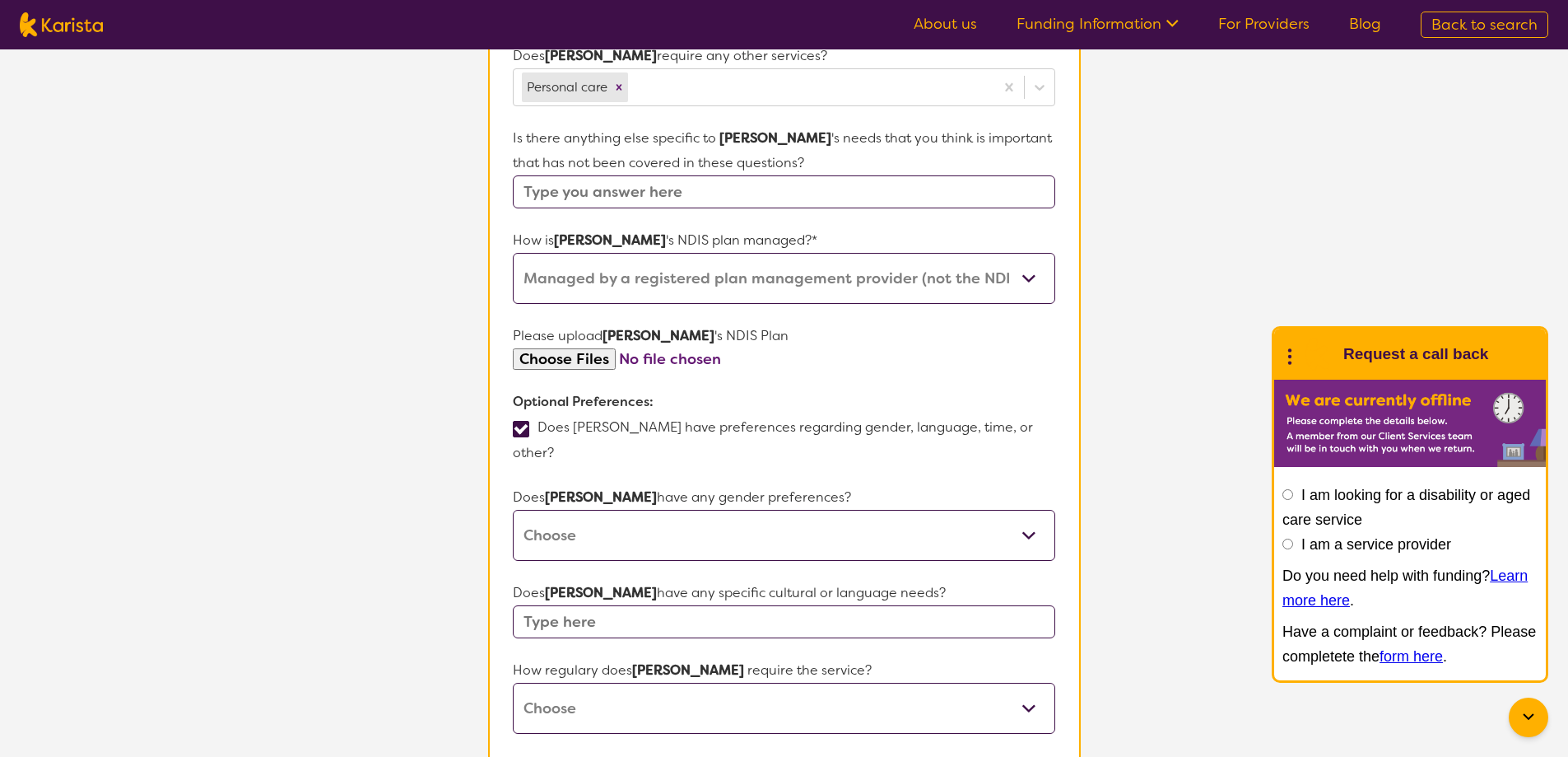
scroll to position [823, 0]
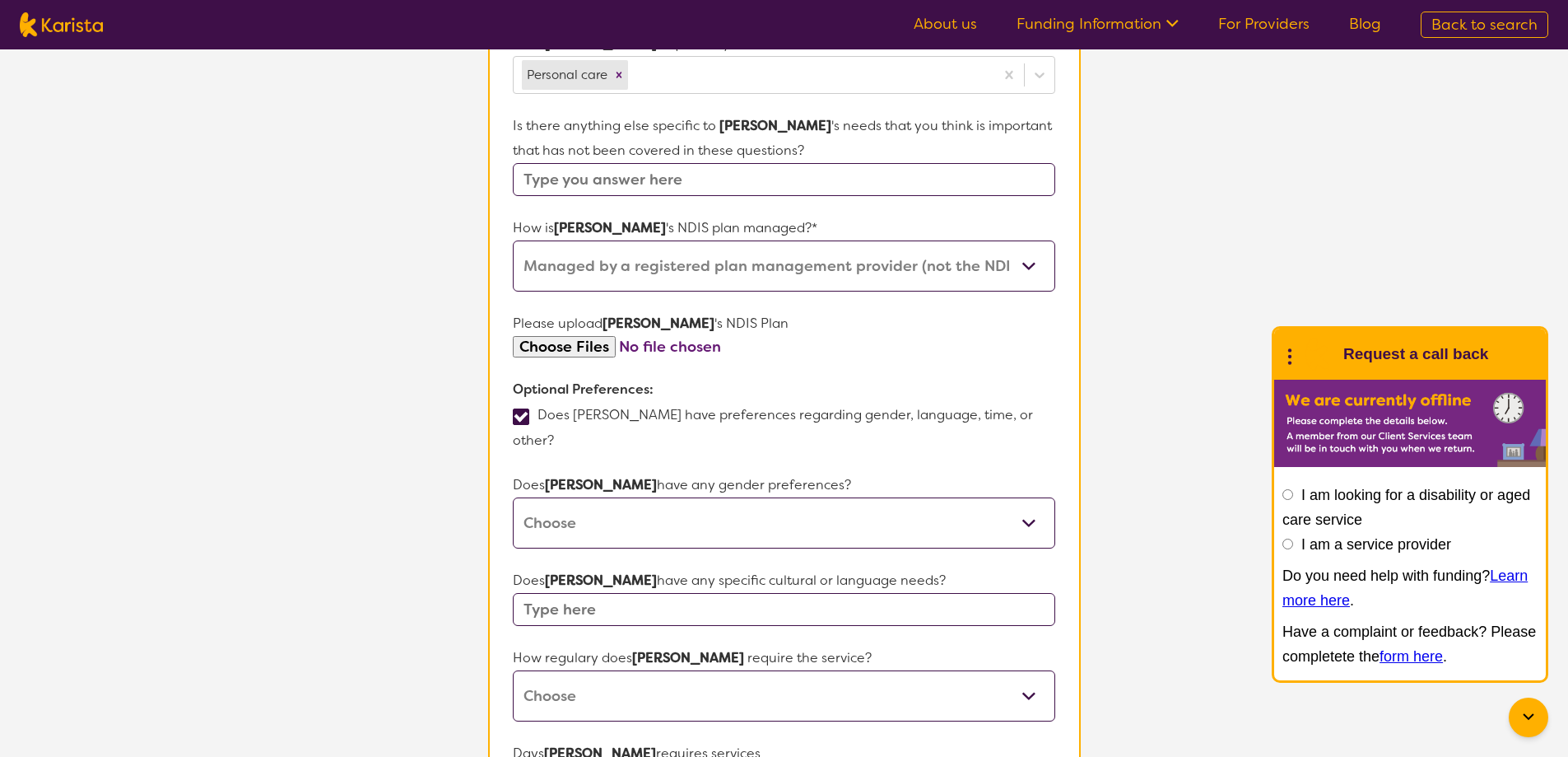
click at [588, 497] on select "[DEMOGRAPHIC_DATA] [DEMOGRAPHIC_DATA] Other No Preference" at bounding box center [783, 522] width 541 height 51
select select "[DEMOGRAPHIC_DATA]"
click at [512, 497] on select "[DEMOGRAPHIC_DATA] [DEMOGRAPHIC_DATA] Other No Preference" at bounding box center [783, 522] width 541 height 51
click at [566, 592] on input "text" at bounding box center [783, 609] width 541 height 33
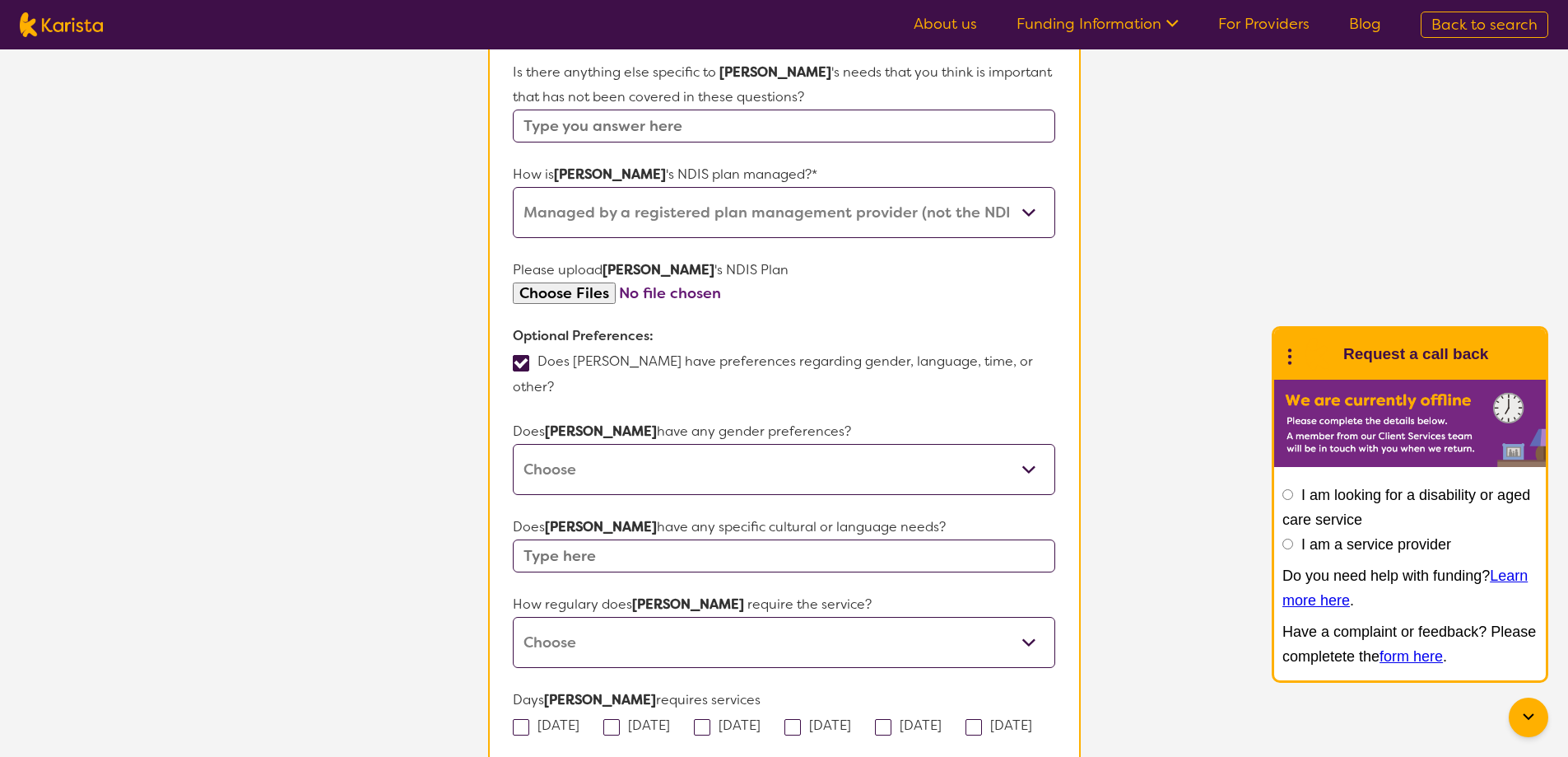
scroll to position [906, 0]
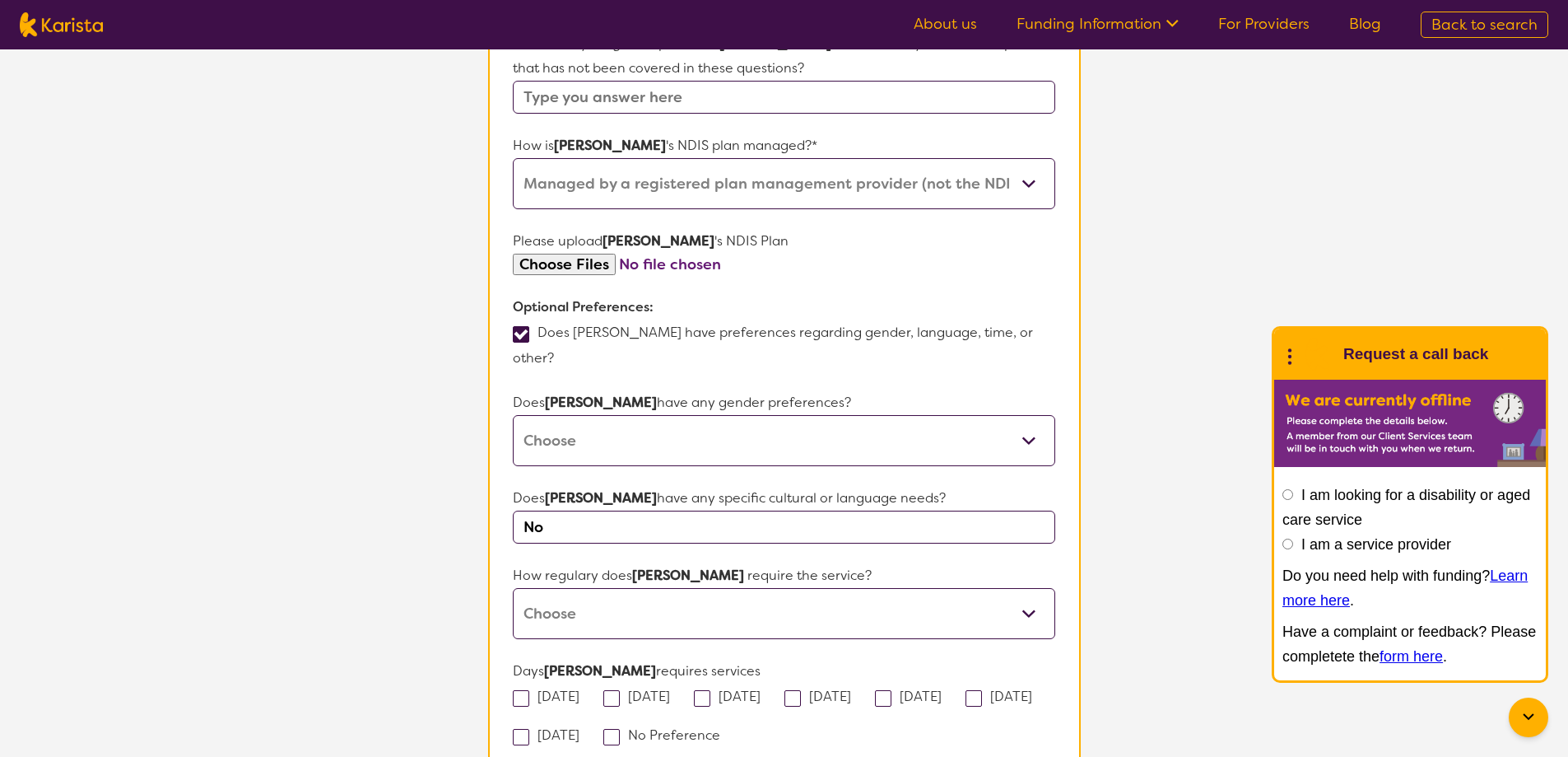
type input "No"
click at [614, 587] on select "Daily Twice a week Weekly Every fortnight Monthly Other" at bounding box center [783, 613] width 541 height 51
select select "Weekly"
click at [512, 587] on select "Daily Twice a week Weekly Every fortnight Monthly Other" at bounding box center [783, 613] width 541 height 51
click at [555, 688] on label "[DATE]" at bounding box center [550, 697] width 77 height 18
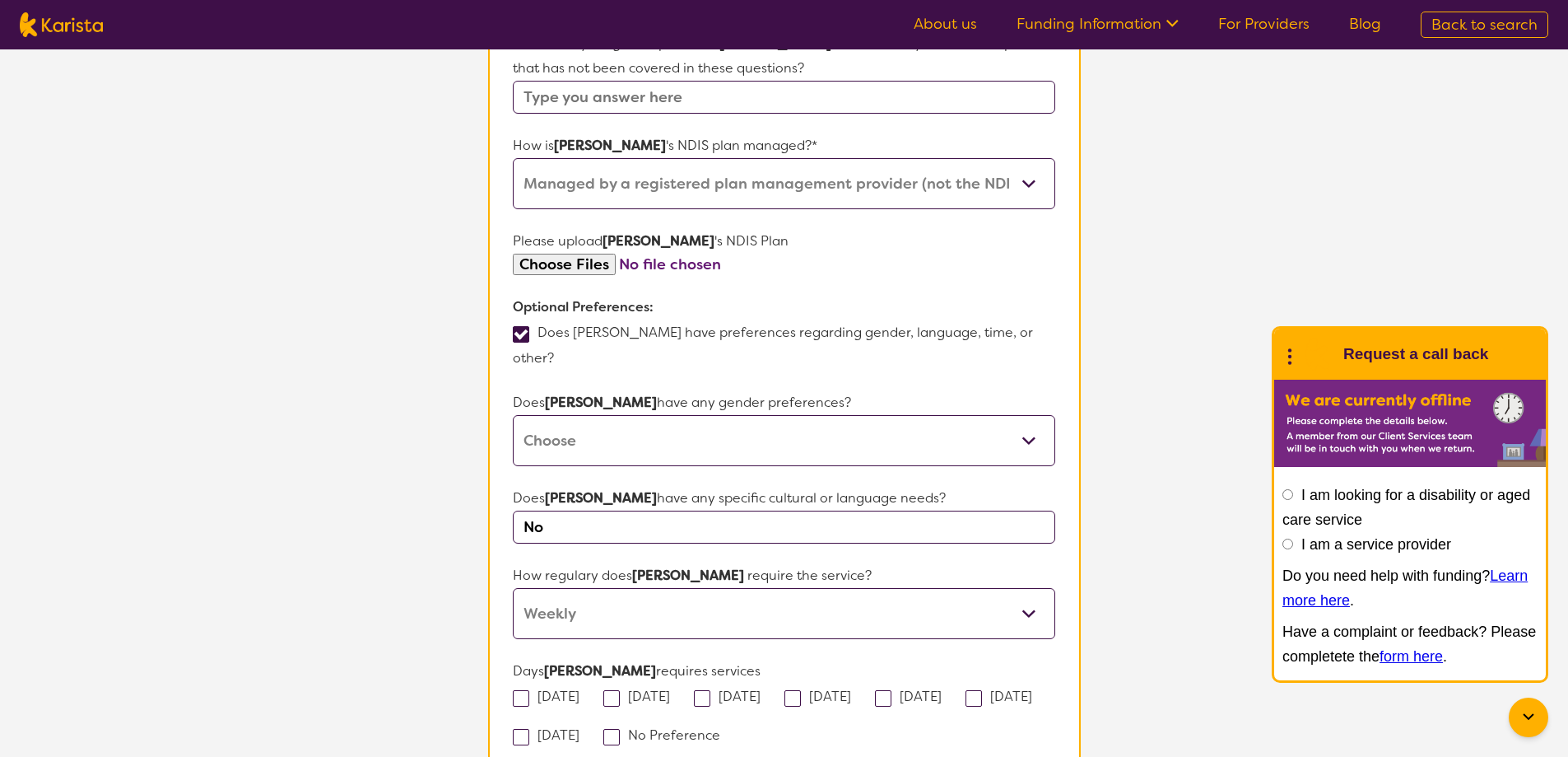
click at [579, 690] on input "[DATE]" at bounding box center [584, 695] width 11 height 11
checkbox input "true"
click at [640, 688] on label "[DATE]" at bounding box center [641, 697] width 77 height 18
click at [670, 690] on input "[DATE]" at bounding box center [675, 695] width 11 height 11
checkbox input "true"
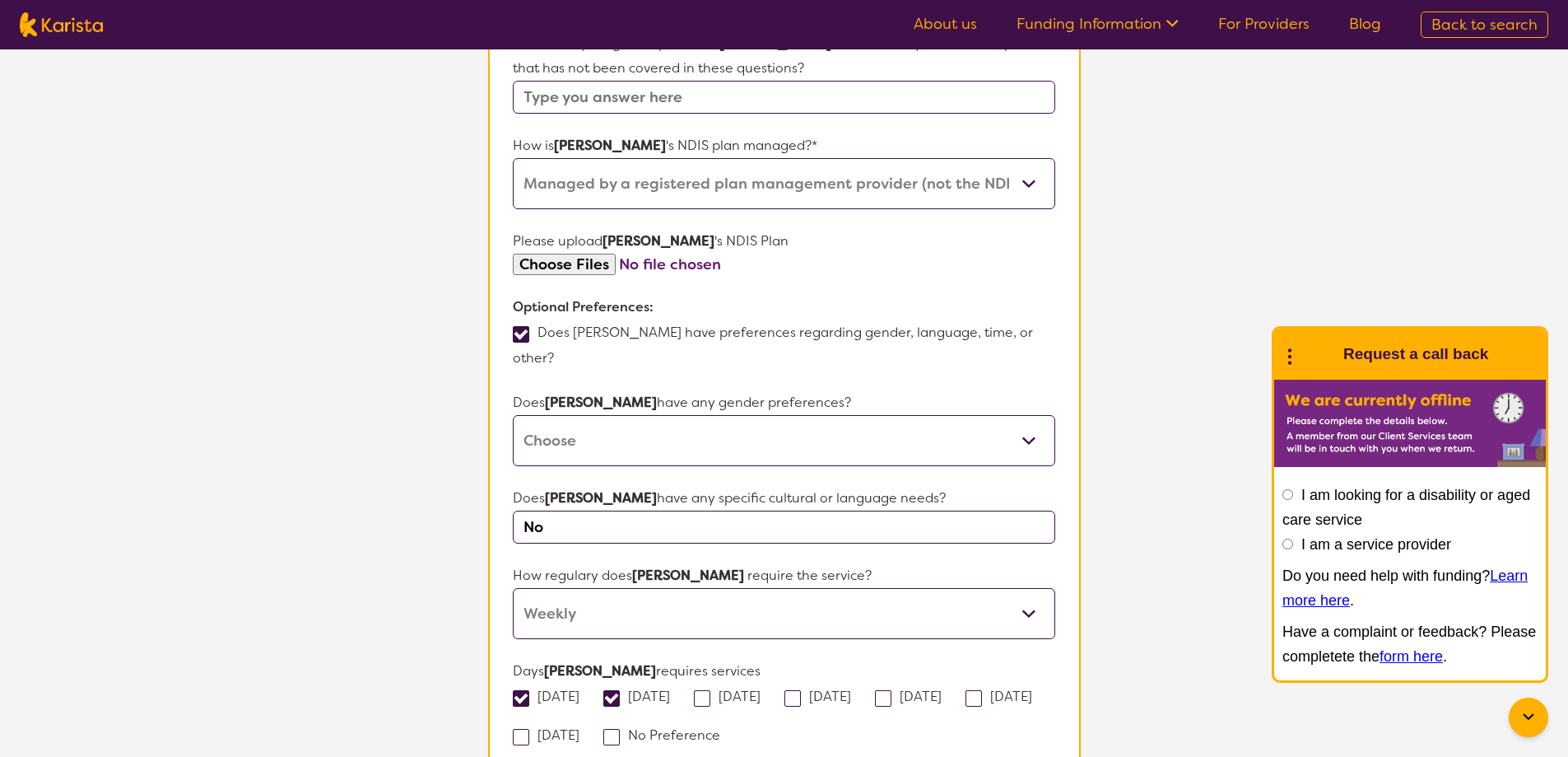
click at [965, 688] on label "[DATE]" at bounding box center [1003, 697] width 77 height 18
click at [1032, 690] on input "[DATE]" at bounding box center [1037, 695] width 11 height 11
checkbox input "true"
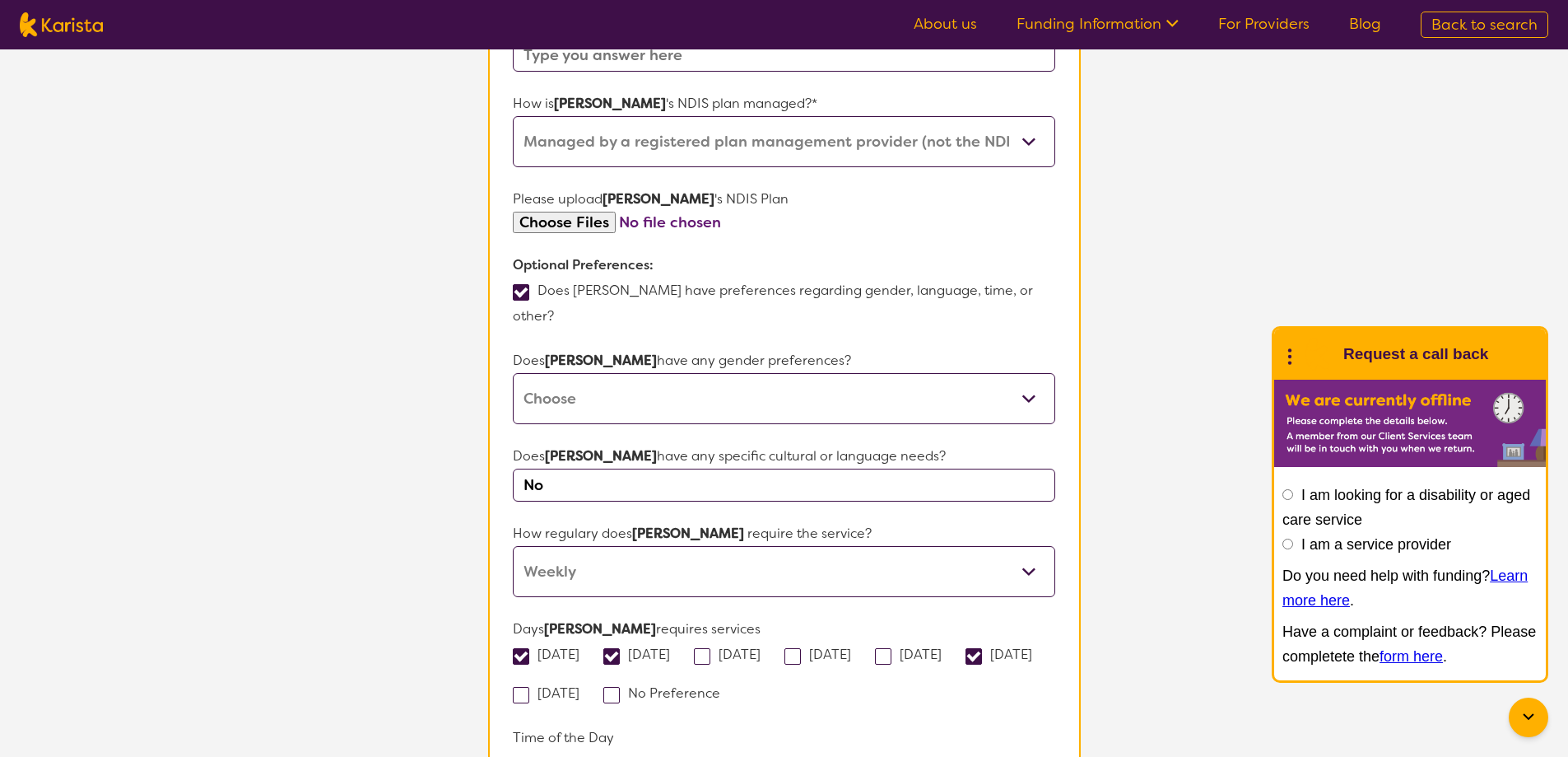
scroll to position [988, 0]
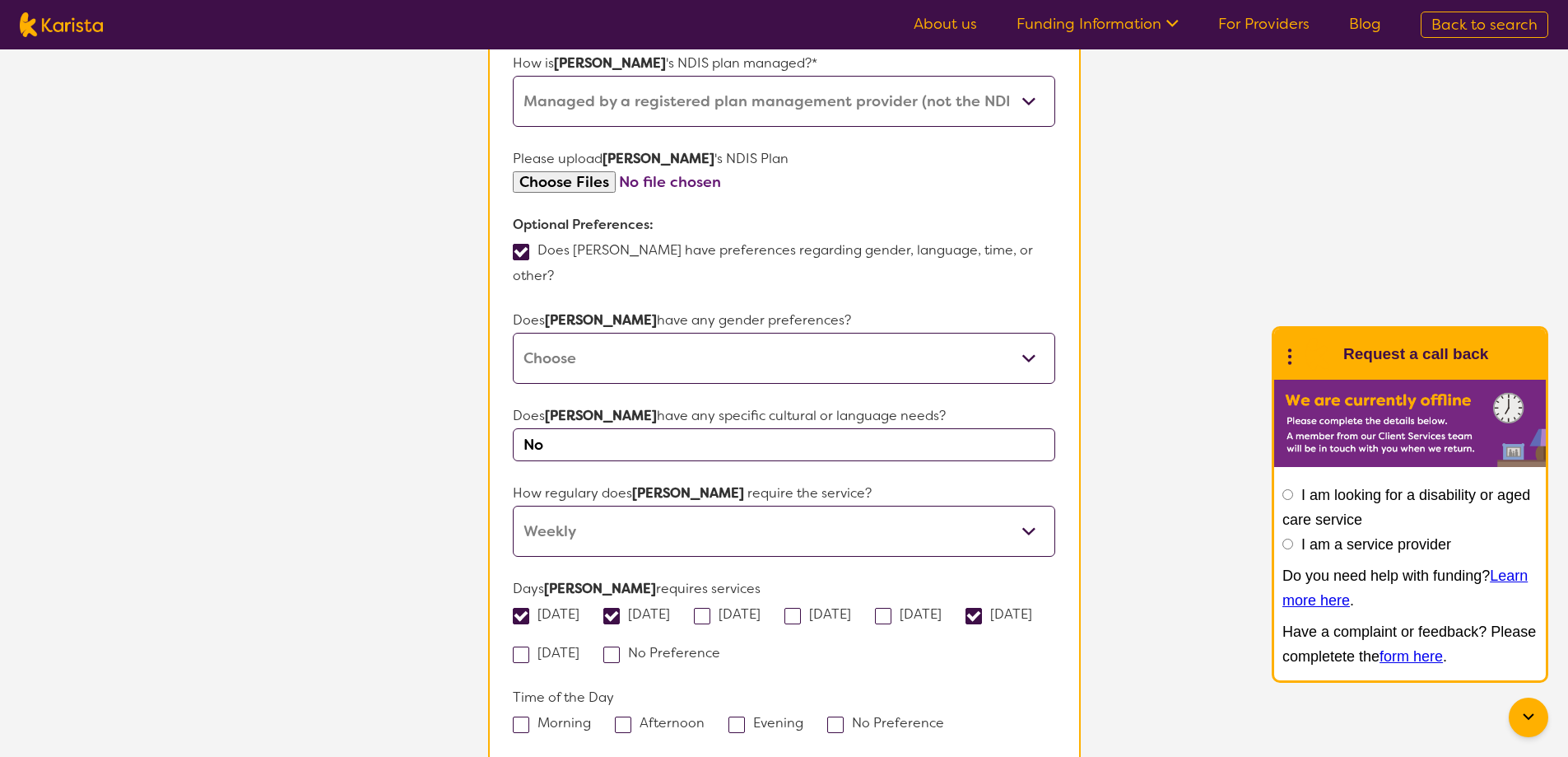
click at [625, 716] on span at bounding box center [622, 724] width 17 height 17
click at [704, 716] on input "Afternoon" at bounding box center [709, 721] width 11 height 11
checkbox input "true"
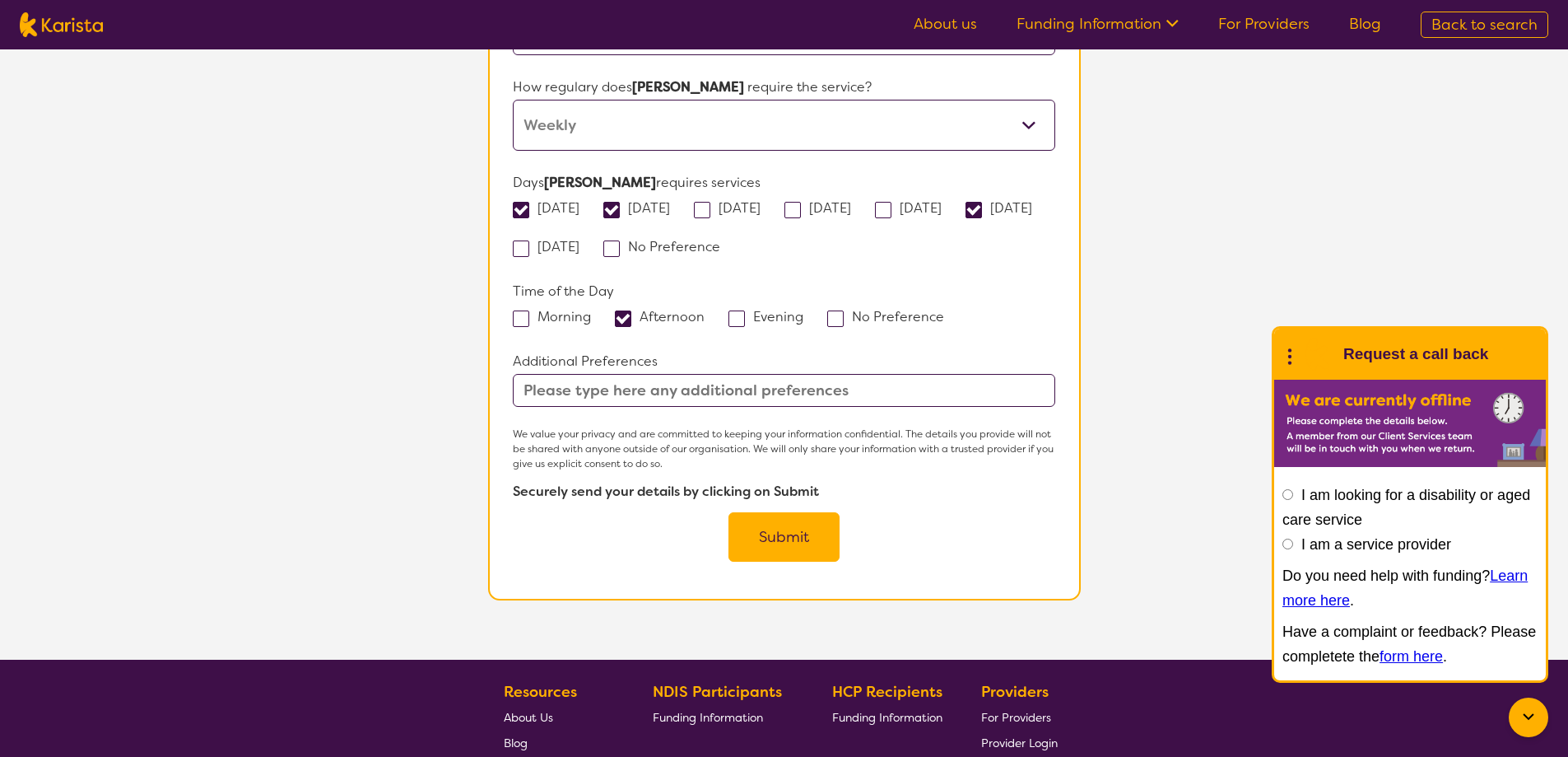
scroll to position [1400, 0]
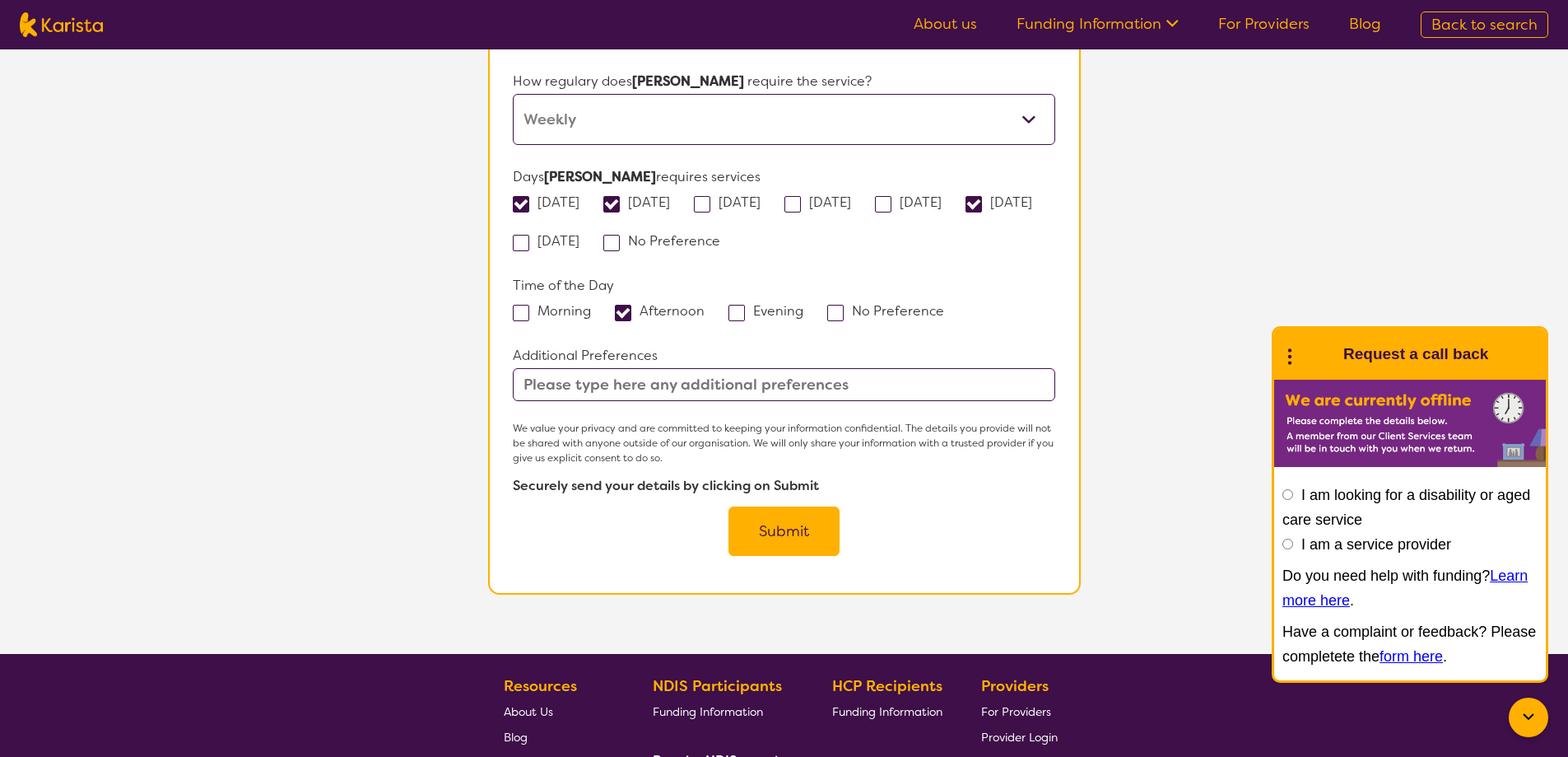
click at [770, 507] on button "Submit" at bounding box center [784, 531] width 111 height 50
